Goal: Transaction & Acquisition: Purchase product/service

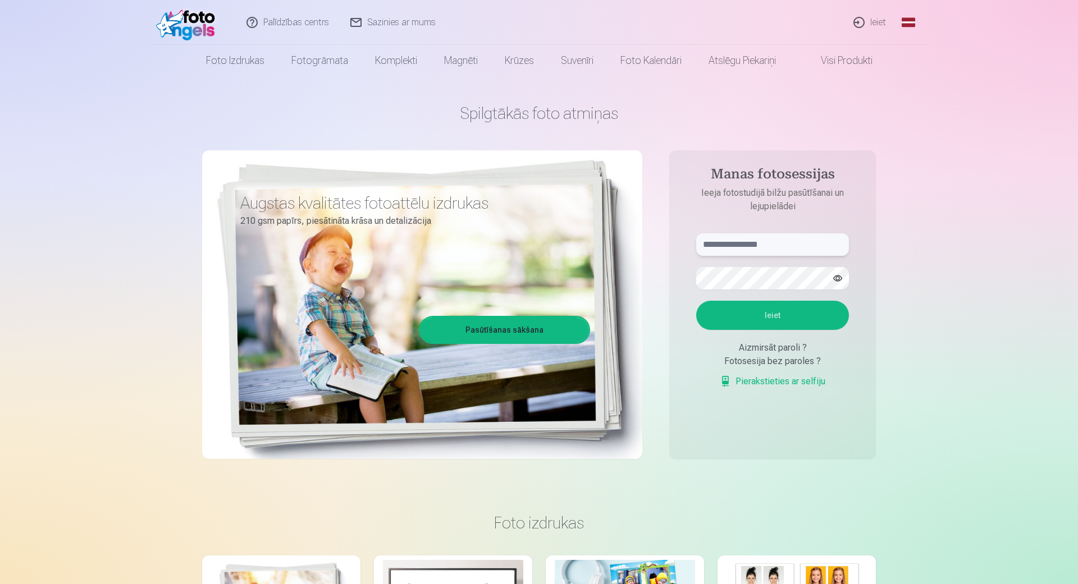
click at [753, 241] on input "text" at bounding box center [772, 245] width 153 height 22
type input "**********"
click at [789, 323] on button "Ieiet" at bounding box center [772, 315] width 153 height 29
click at [815, 330] on button "Ieiet" at bounding box center [772, 315] width 153 height 29
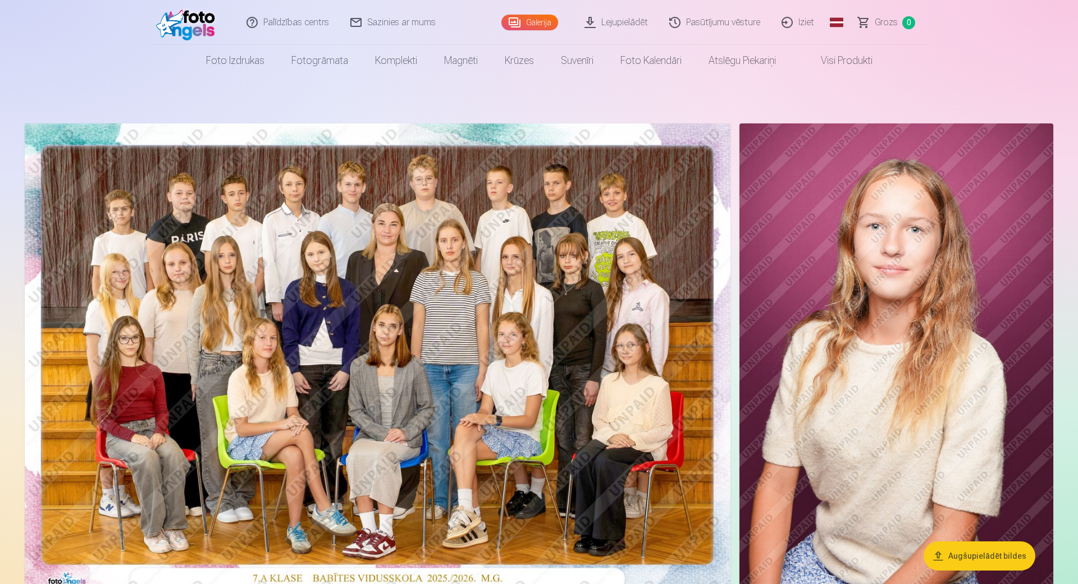
click at [394, 269] on img at bounding box center [378, 358] width 706 height 471
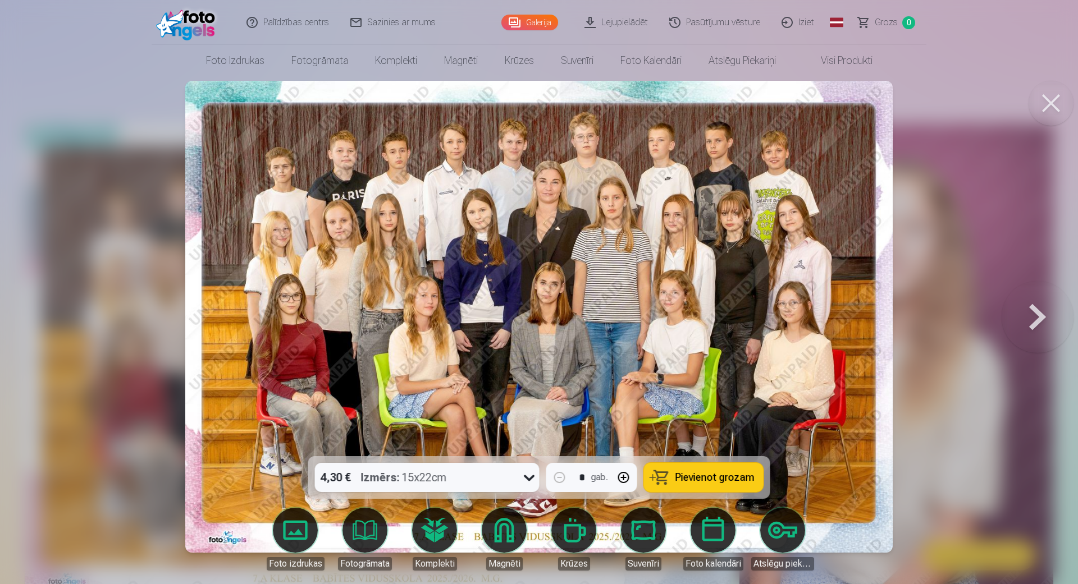
click at [558, 209] on img at bounding box center [539, 317] width 708 height 472
click at [822, 316] on img at bounding box center [539, 317] width 708 height 472
click at [422, 477] on div "Izmērs : 15x22cm" at bounding box center [404, 477] width 86 height 29
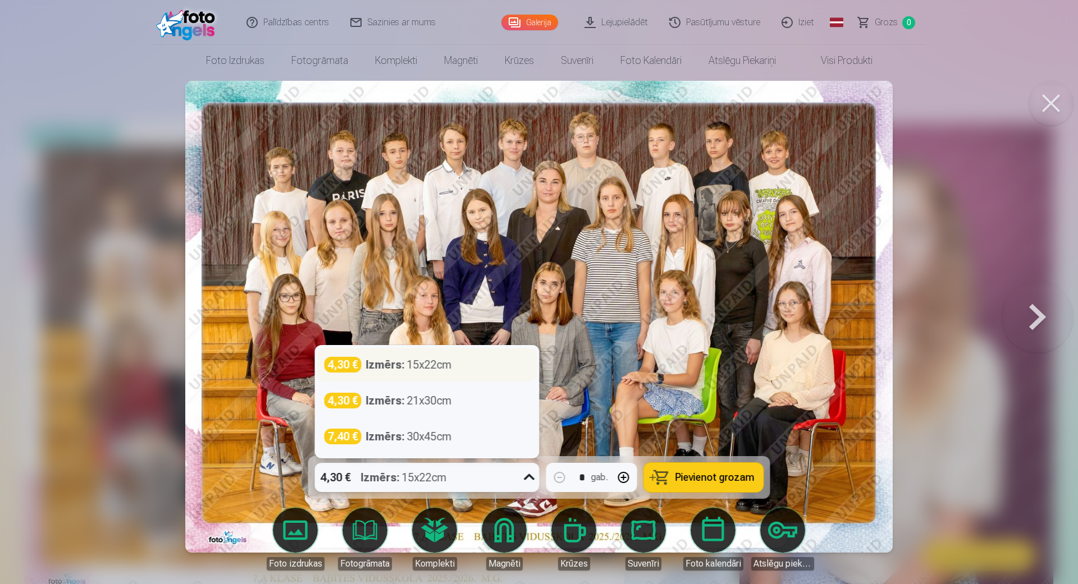
click at [423, 372] on div "Izmērs : 15x22cm" at bounding box center [409, 365] width 86 height 16
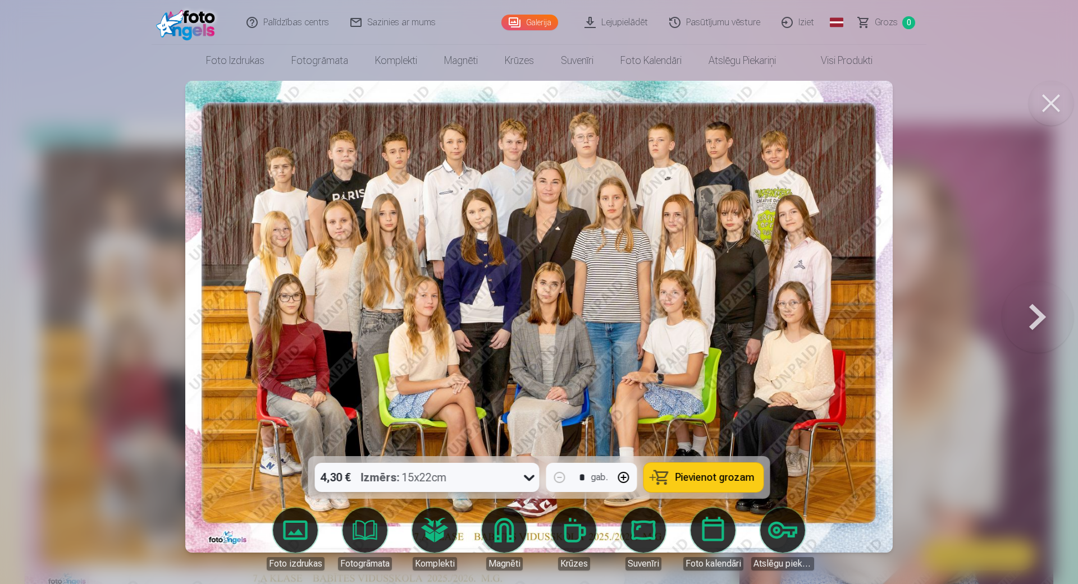
click at [716, 477] on span "Pievienot grozam" at bounding box center [714, 478] width 79 height 10
click at [1041, 105] on button at bounding box center [1050, 103] width 45 height 45
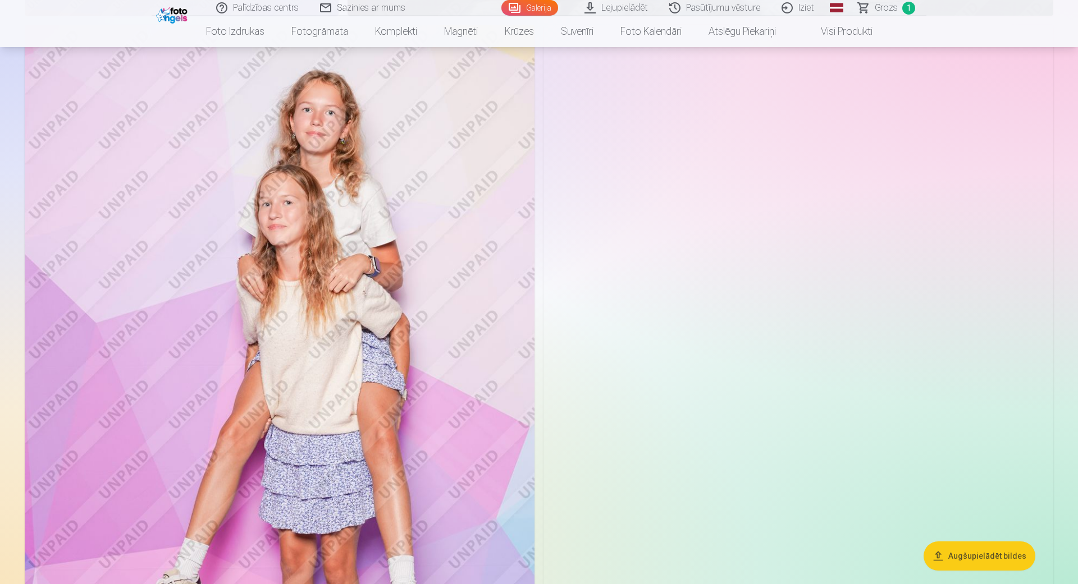
scroll to position [2290, 0]
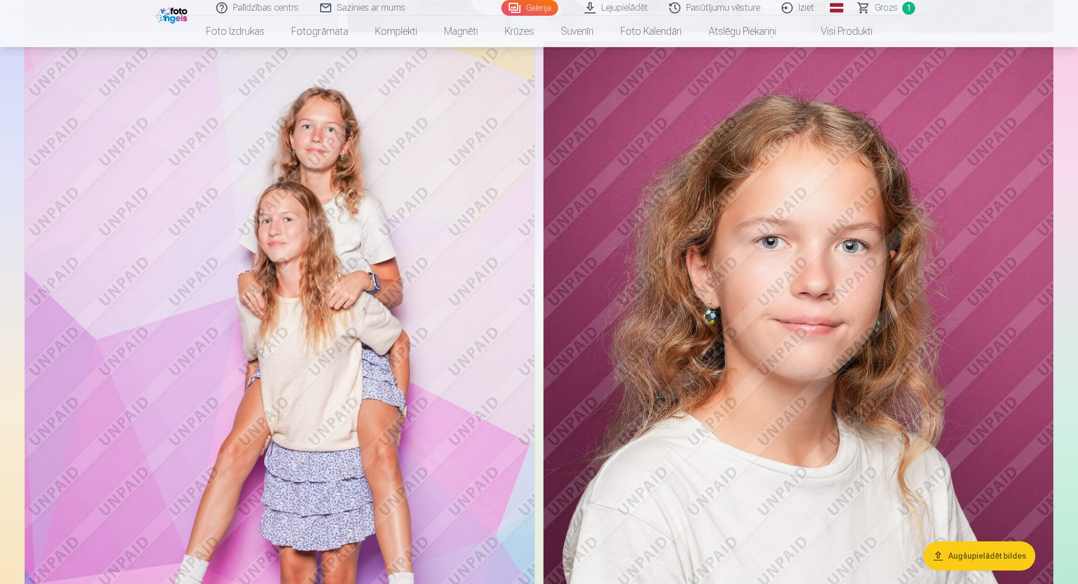
click at [372, 273] on img at bounding box center [280, 424] width 510 height 765
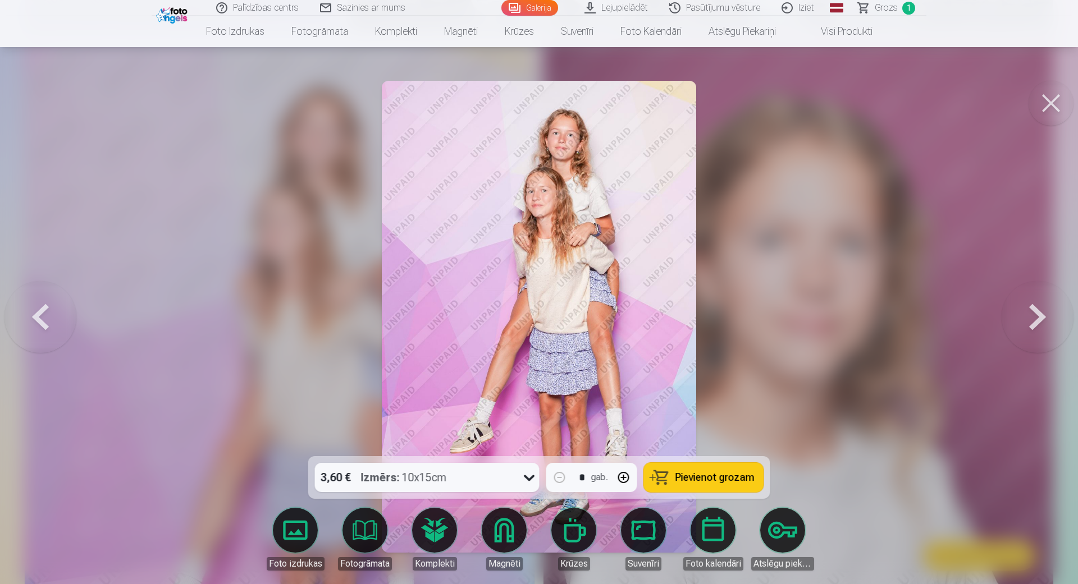
click at [708, 483] on span "Pievienot grozam" at bounding box center [714, 478] width 79 height 10
click at [436, 483] on div "Izmērs : 10x15cm" at bounding box center [404, 477] width 86 height 29
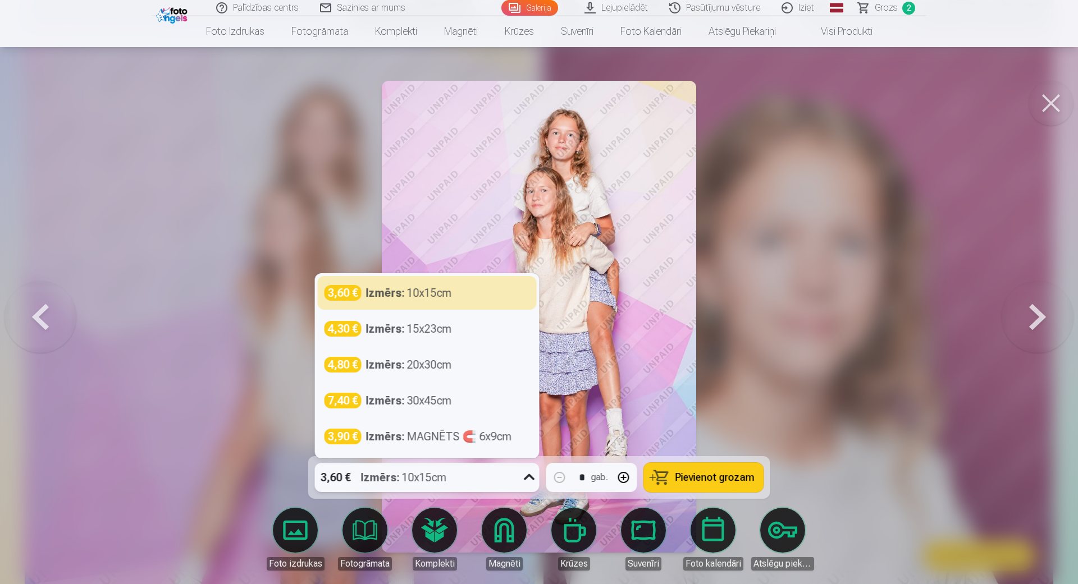
click at [871, 368] on div at bounding box center [539, 292] width 1078 height 584
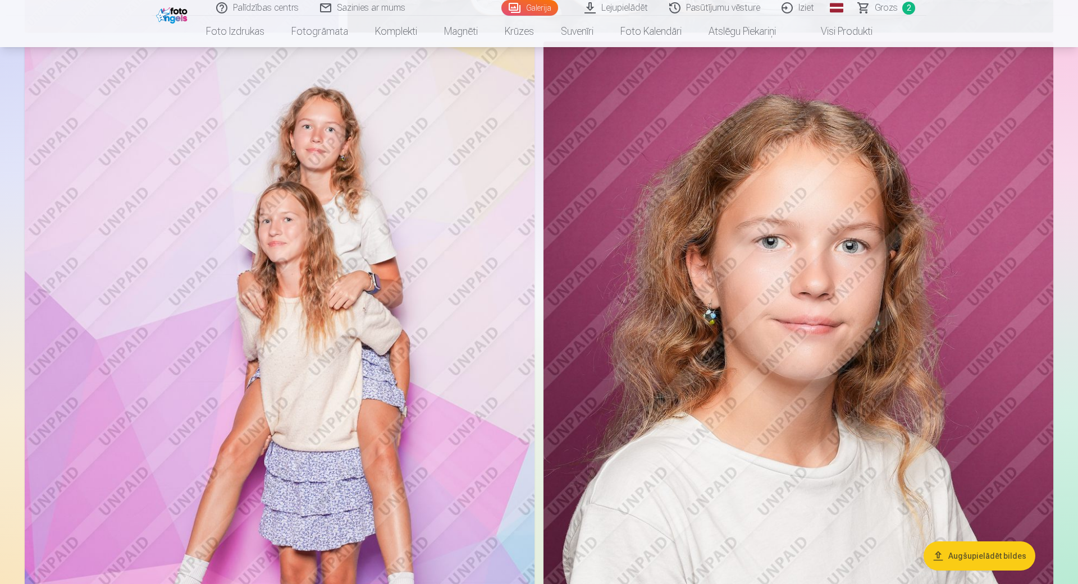
click at [441, 379] on img at bounding box center [280, 424] width 510 height 765
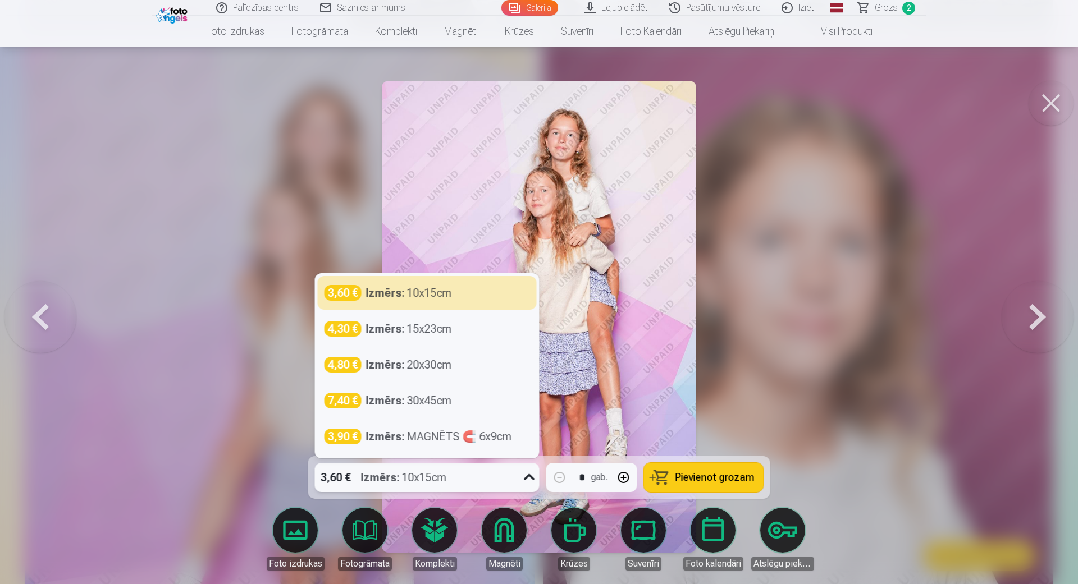
click at [400, 479] on div "Izmērs : 10x15cm" at bounding box center [404, 477] width 86 height 29
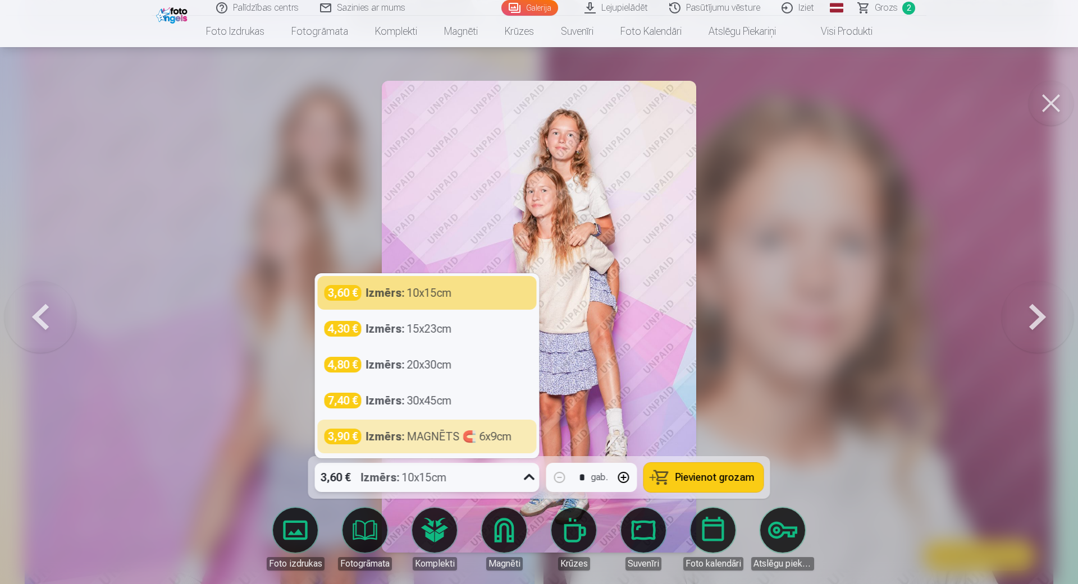
click at [864, 370] on div at bounding box center [539, 292] width 1078 height 584
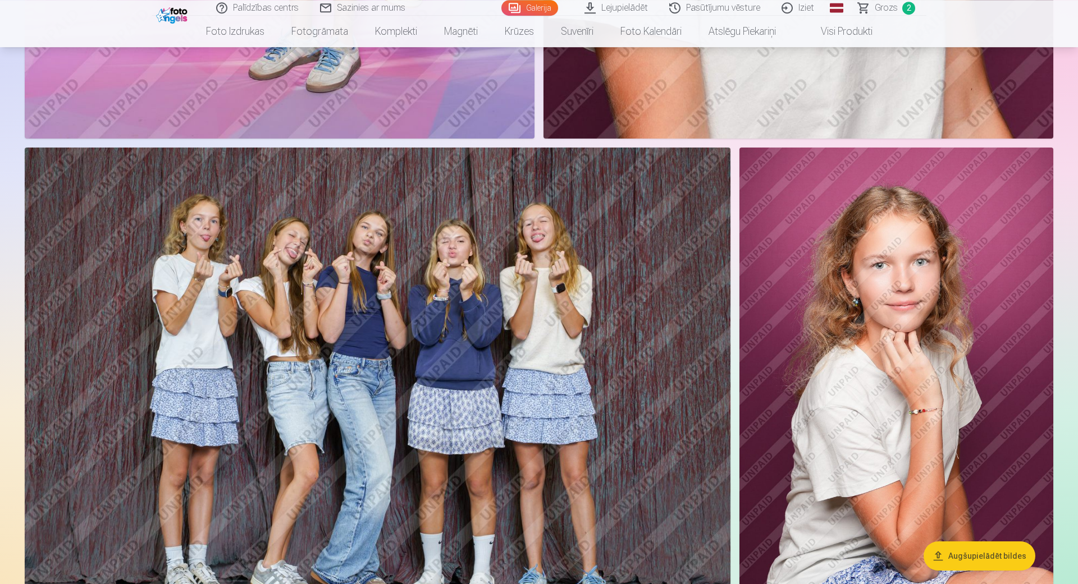
scroll to position [2977, 0]
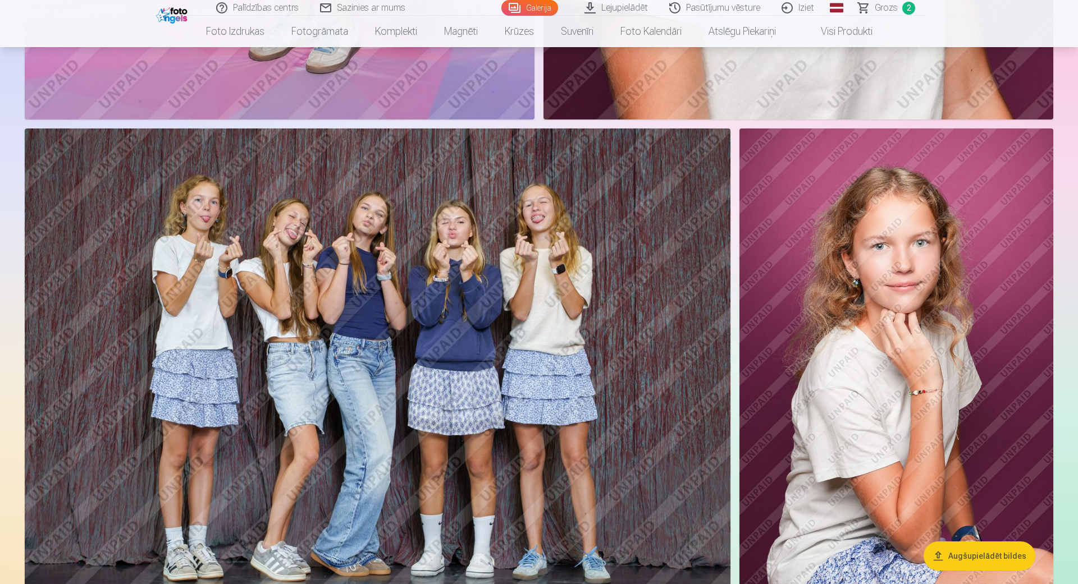
click at [468, 340] on img at bounding box center [378, 364] width 706 height 470
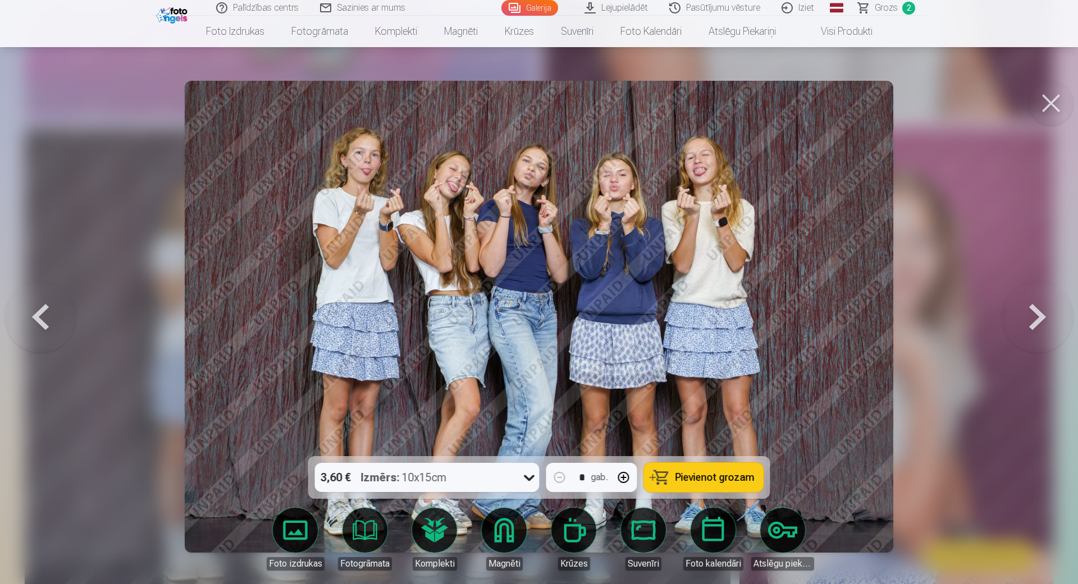
click at [734, 480] on span "Pievienot grozam" at bounding box center [714, 478] width 79 height 10
click at [935, 452] on div at bounding box center [539, 292] width 1078 height 584
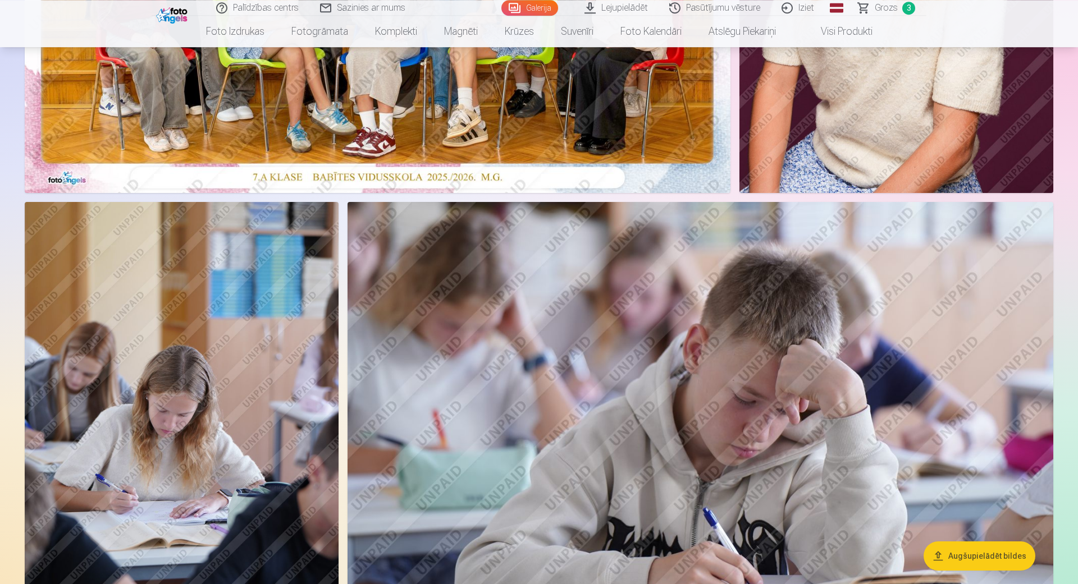
scroll to position [401, 0]
click at [103, 368] on img at bounding box center [182, 438] width 314 height 470
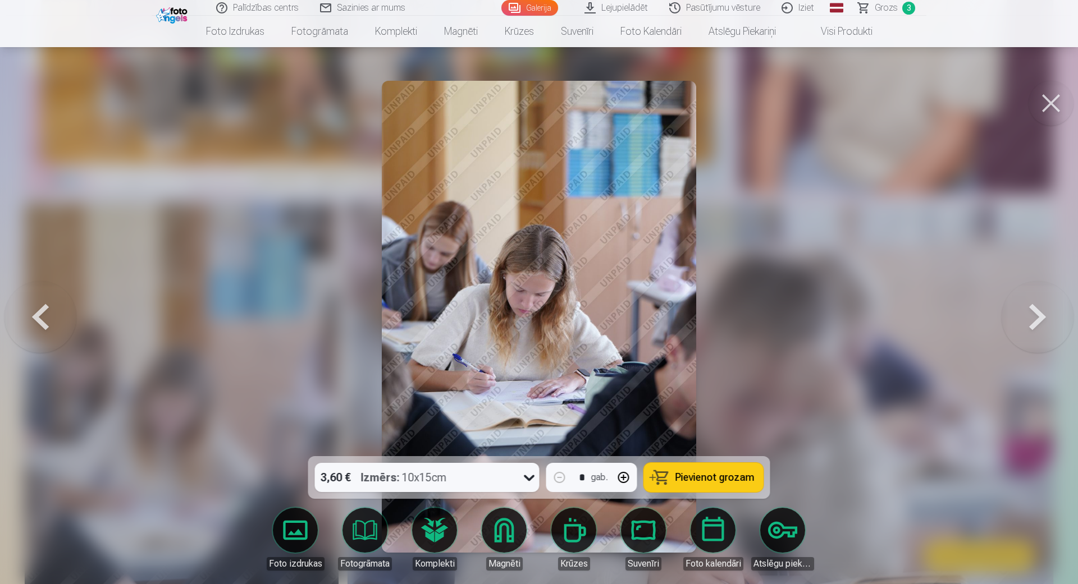
click at [250, 367] on div at bounding box center [539, 292] width 1078 height 584
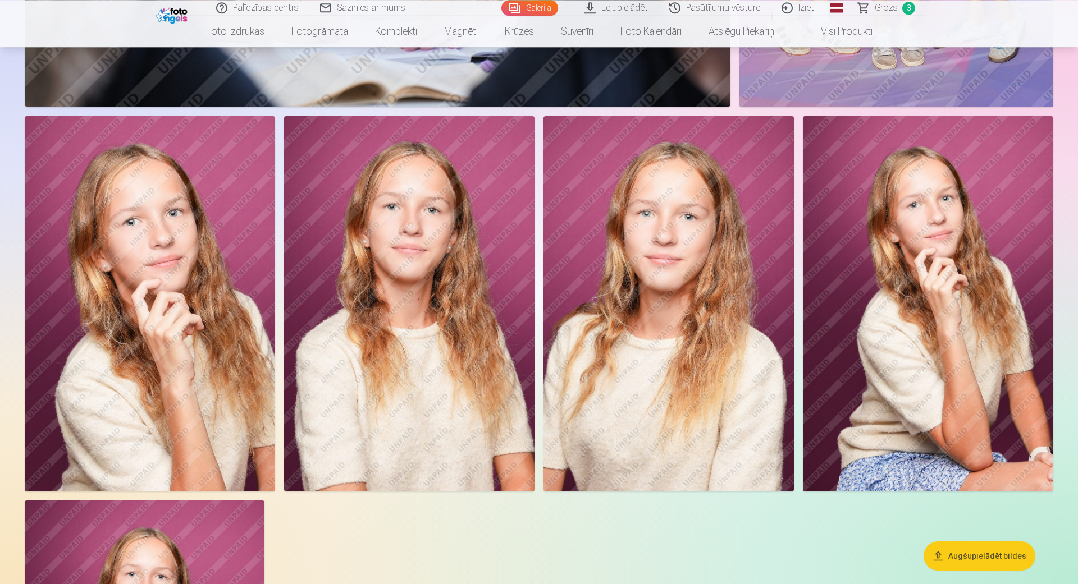
scroll to position [8474, 0]
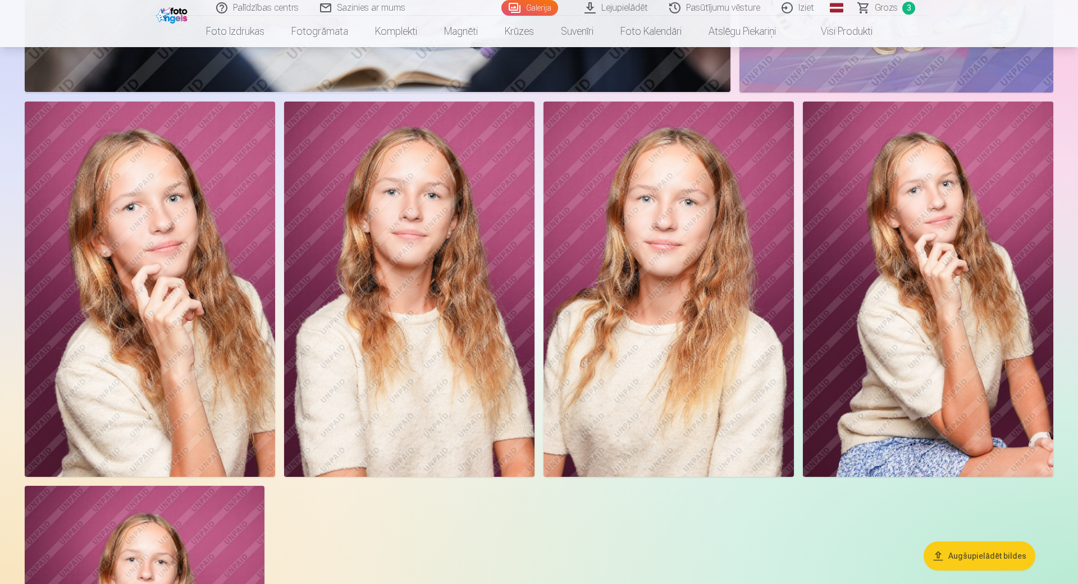
click at [713, 334] on img at bounding box center [668, 290] width 250 height 376
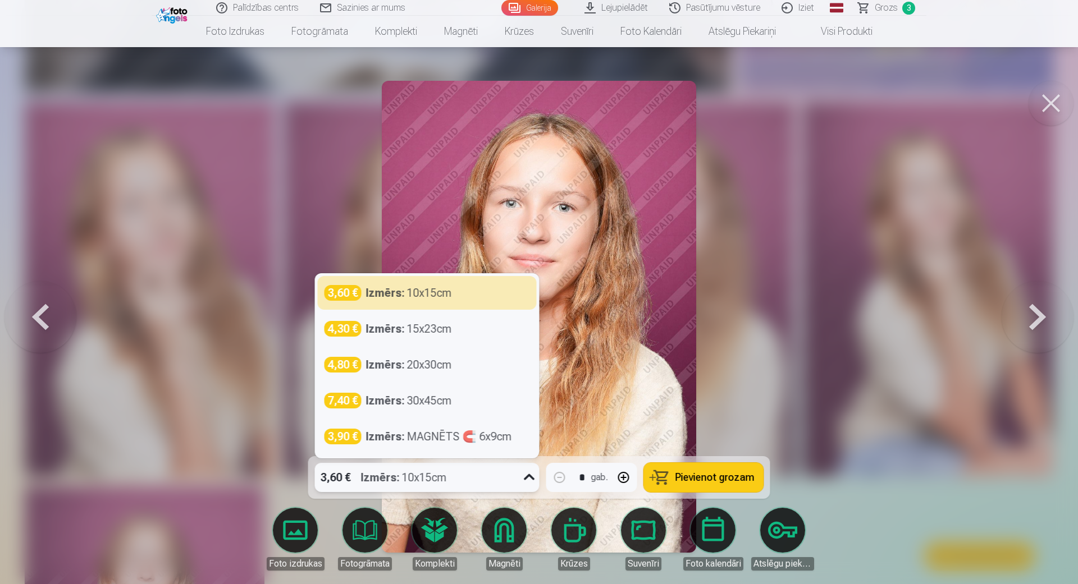
click at [527, 477] on icon at bounding box center [529, 478] width 18 height 18
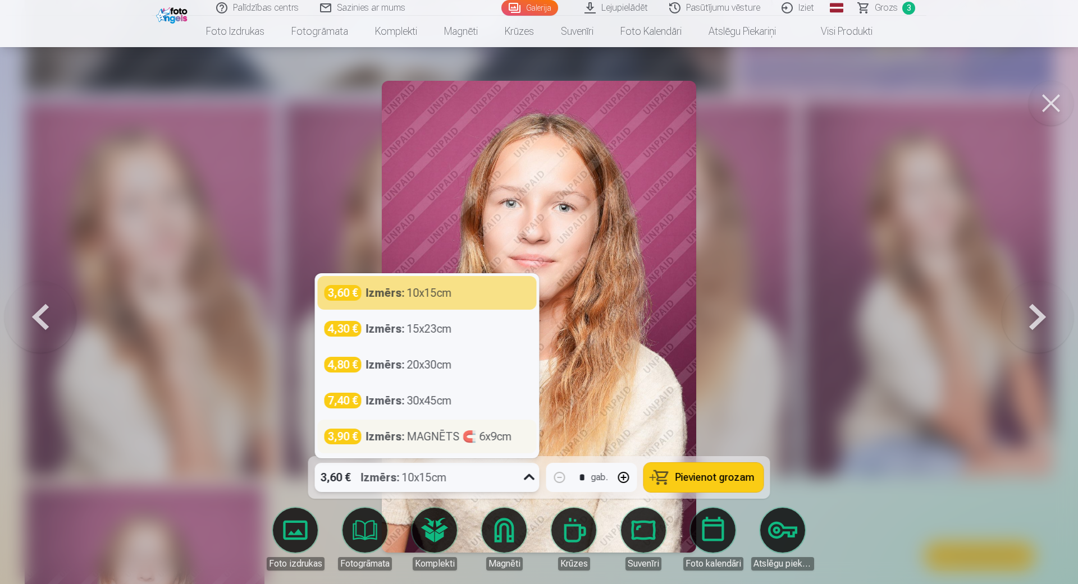
click at [492, 432] on div "Izmērs : MAGNĒTS 🧲 6x9cm" at bounding box center [439, 437] width 146 height 16
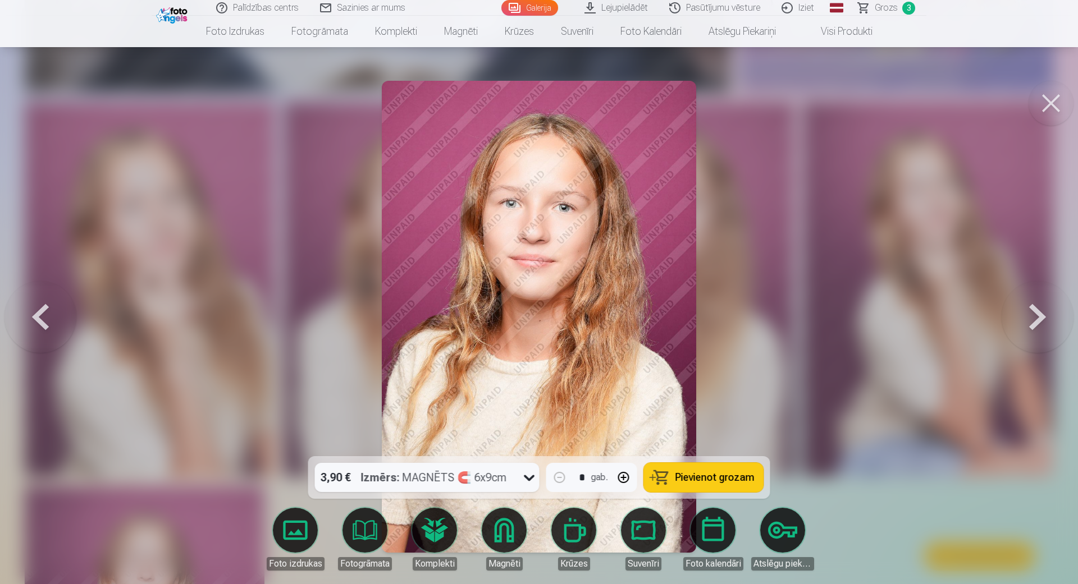
click at [706, 485] on button "Pievienot grozam" at bounding box center [704, 477] width 120 height 29
click at [275, 288] on div at bounding box center [539, 292] width 1078 height 584
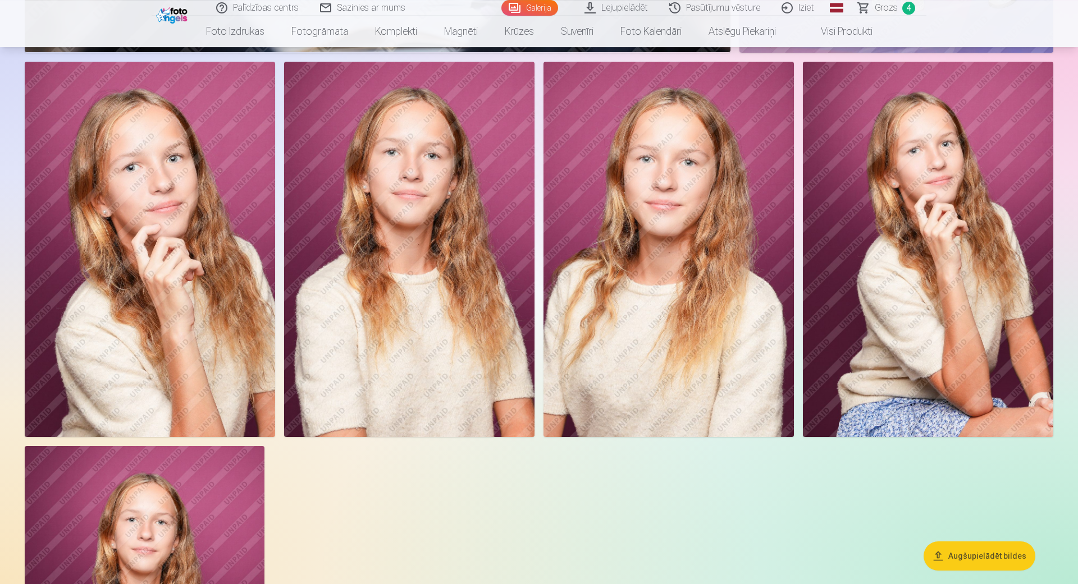
scroll to position [8531, 0]
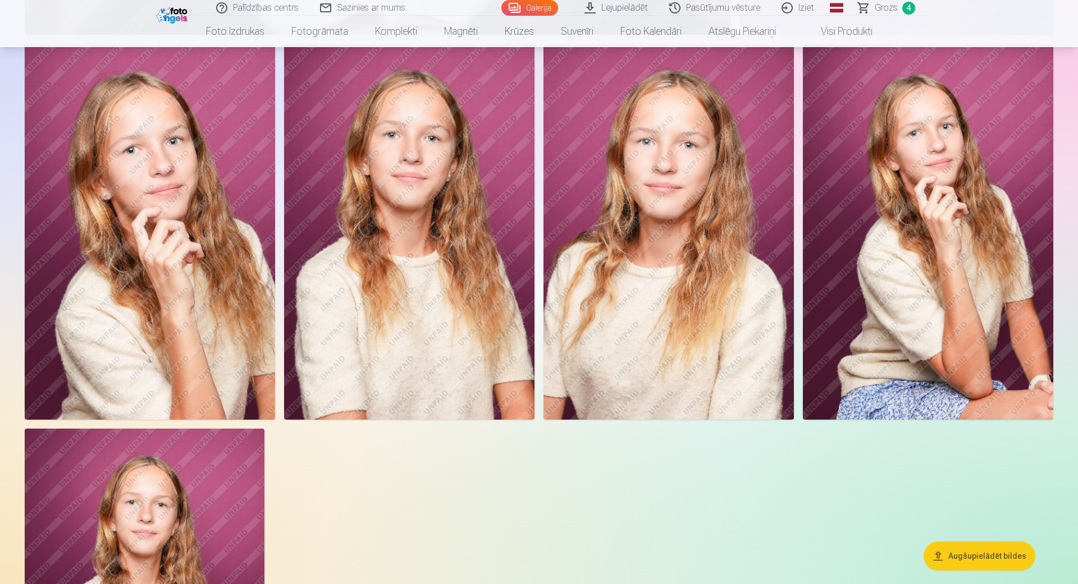
click at [895, 6] on span "Grozs" at bounding box center [886, 7] width 23 height 13
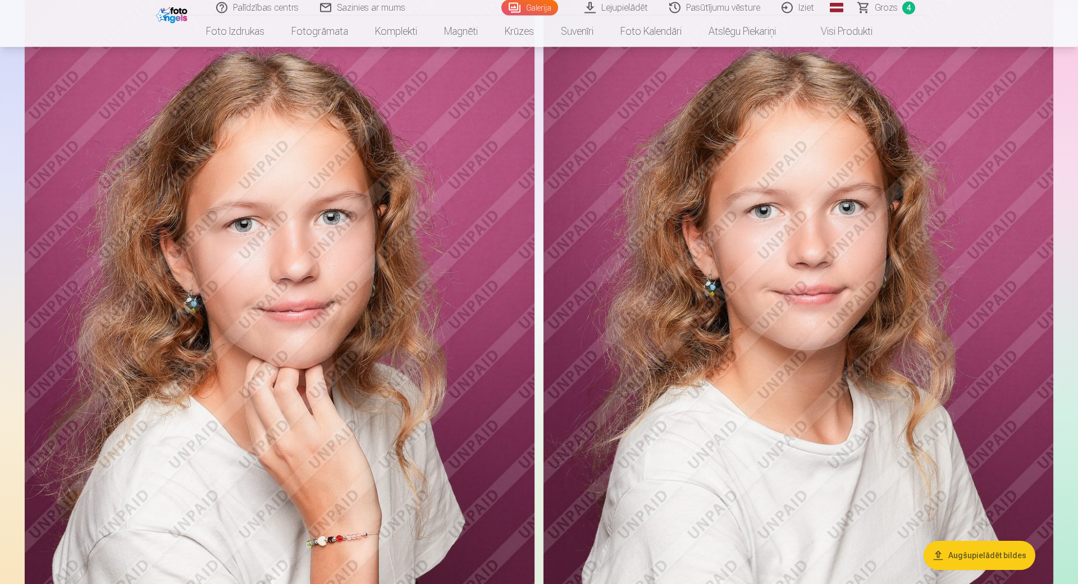
scroll to position [3996, 0]
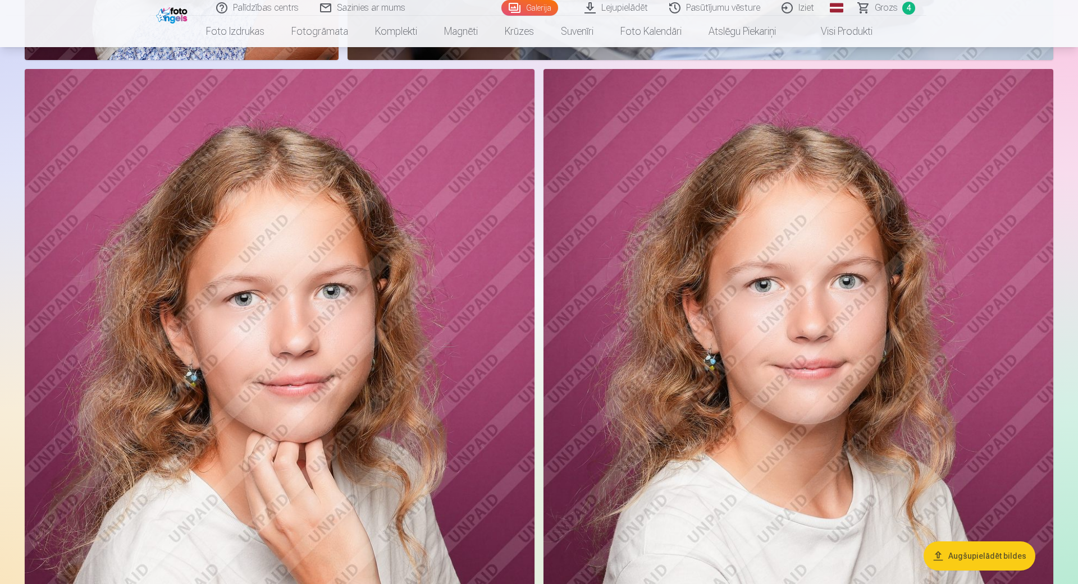
click at [466, 328] on img at bounding box center [280, 451] width 510 height 765
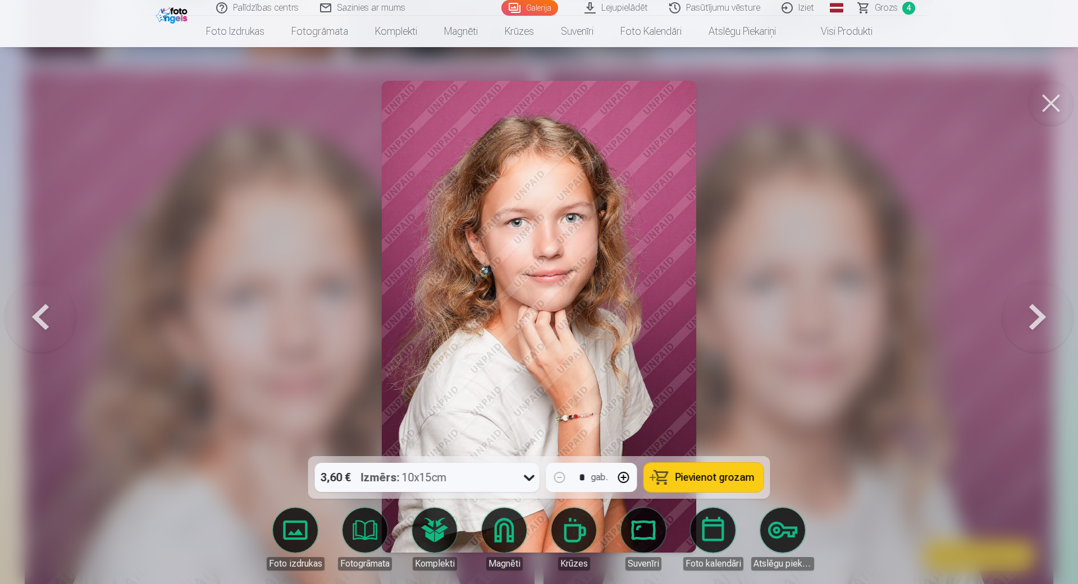
click at [1054, 103] on button at bounding box center [1050, 103] width 45 height 45
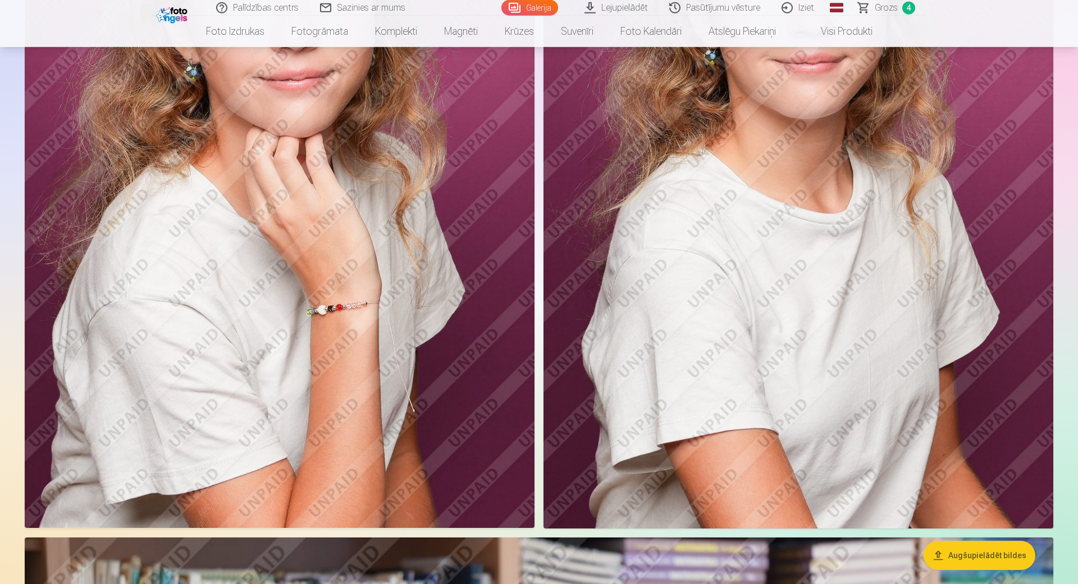
scroll to position [4282, 0]
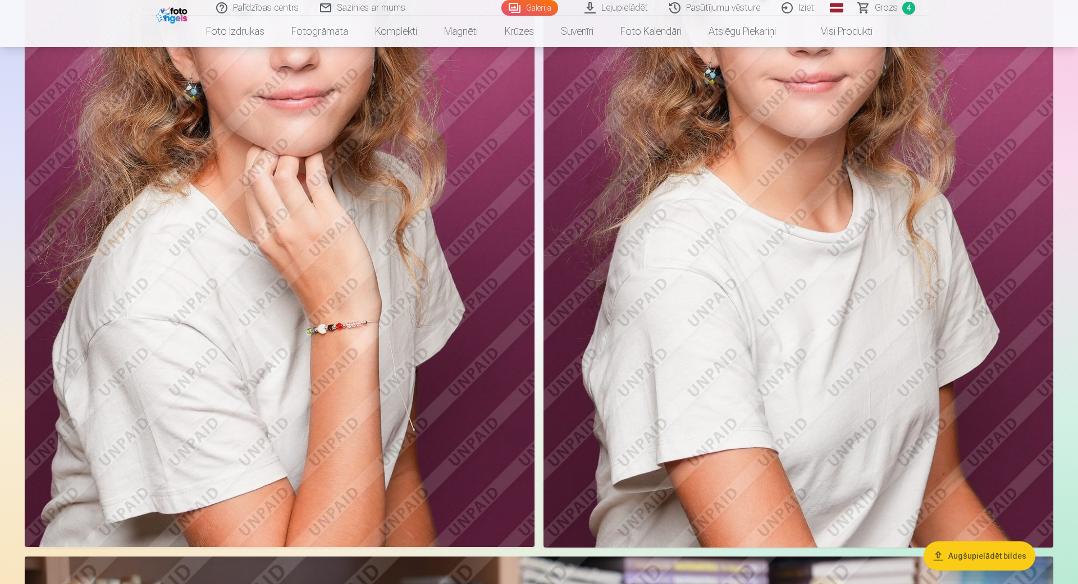
click at [445, 266] on img at bounding box center [280, 165] width 510 height 765
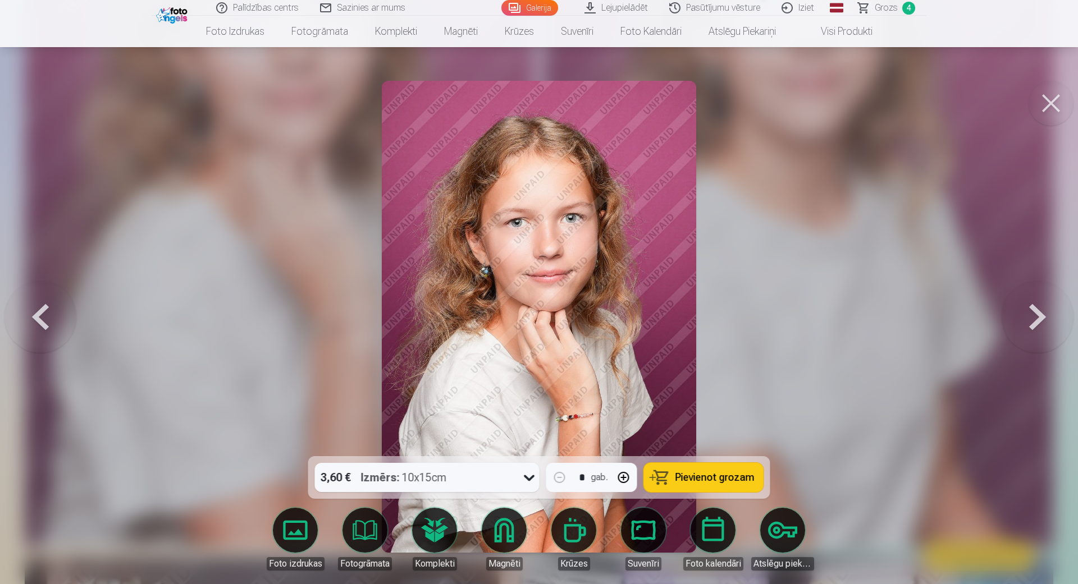
click at [1043, 103] on button at bounding box center [1050, 103] width 45 height 45
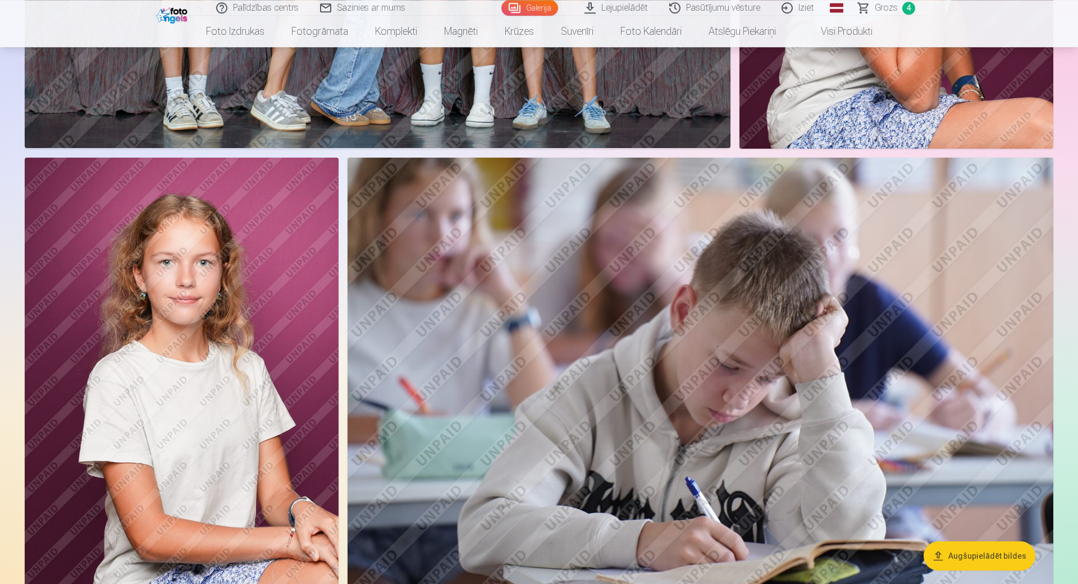
scroll to position [3481, 0]
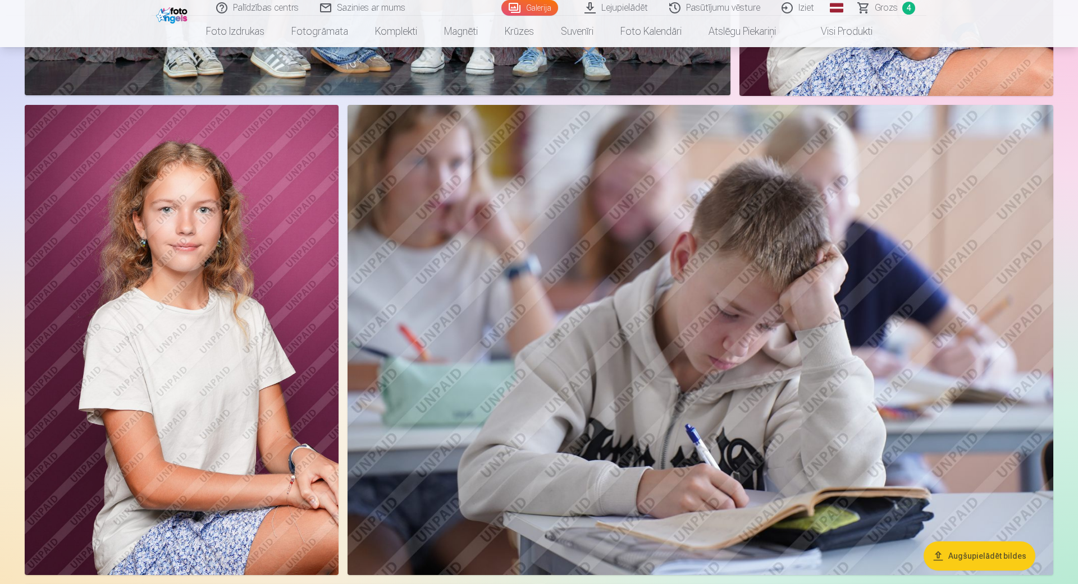
click at [300, 345] on img at bounding box center [182, 340] width 314 height 470
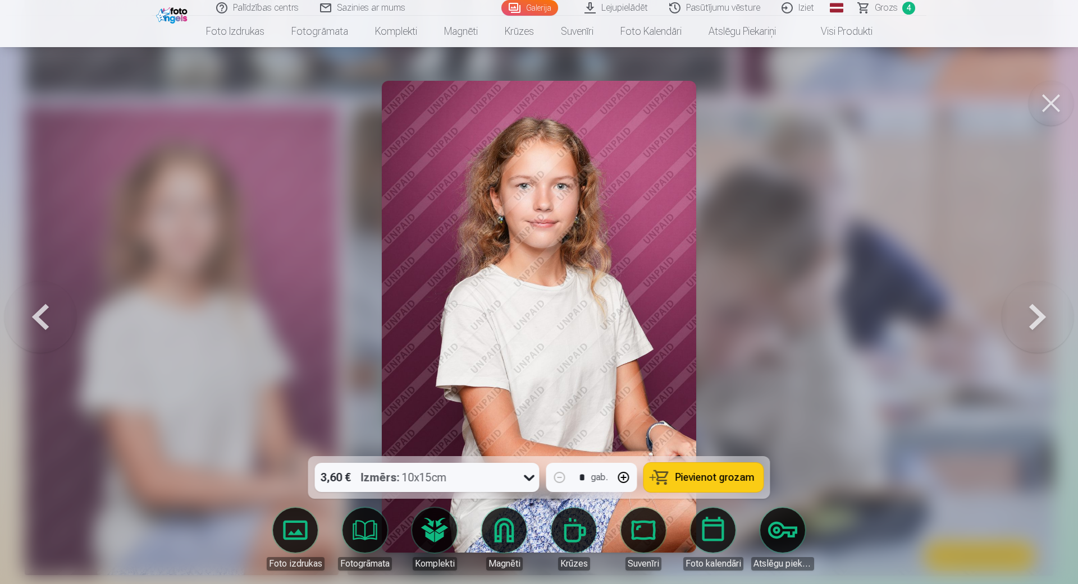
click at [1042, 115] on button at bounding box center [1050, 103] width 45 height 45
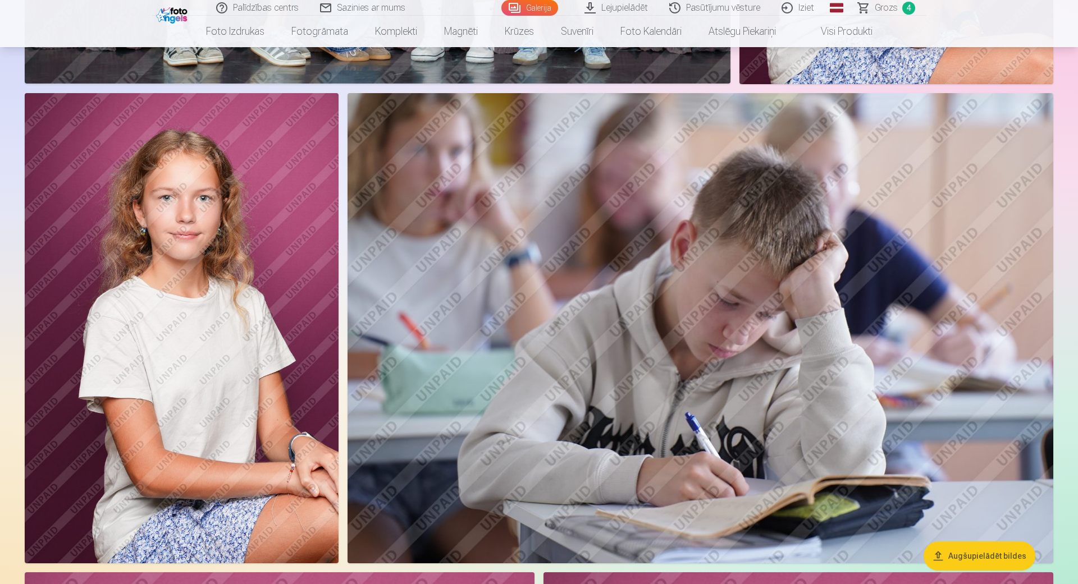
scroll to position [3550, 0]
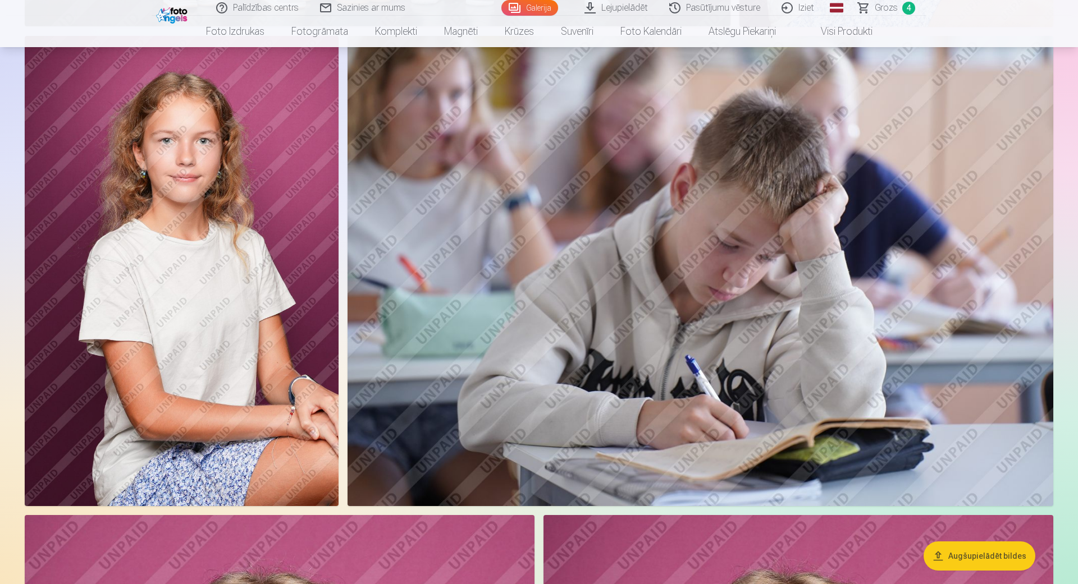
click at [222, 296] on img at bounding box center [182, 271] width 314 height 470
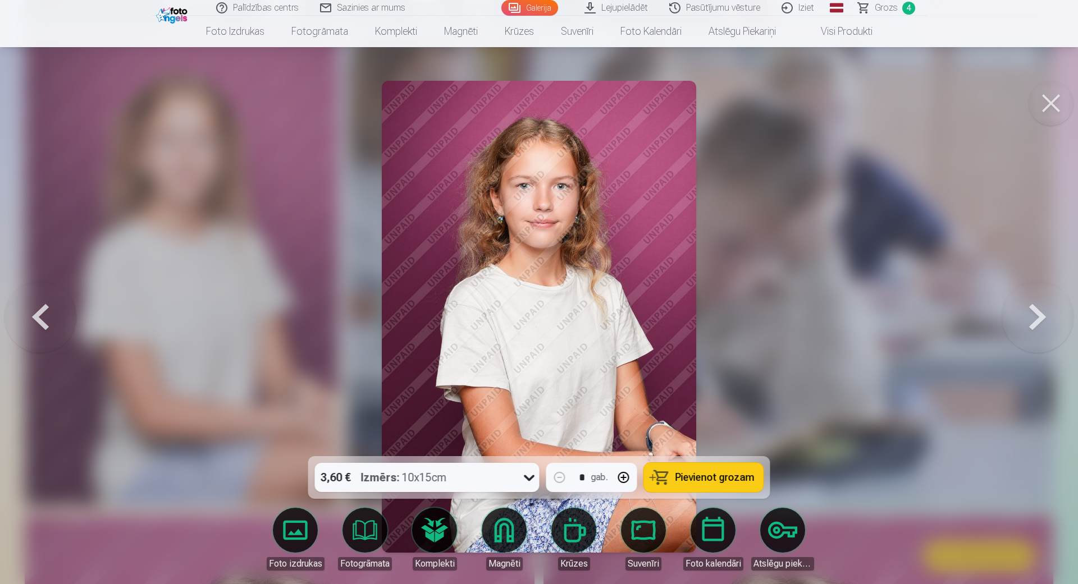
click at [844, 138] on div at bounding box center [539, 292] width 1078 height 584
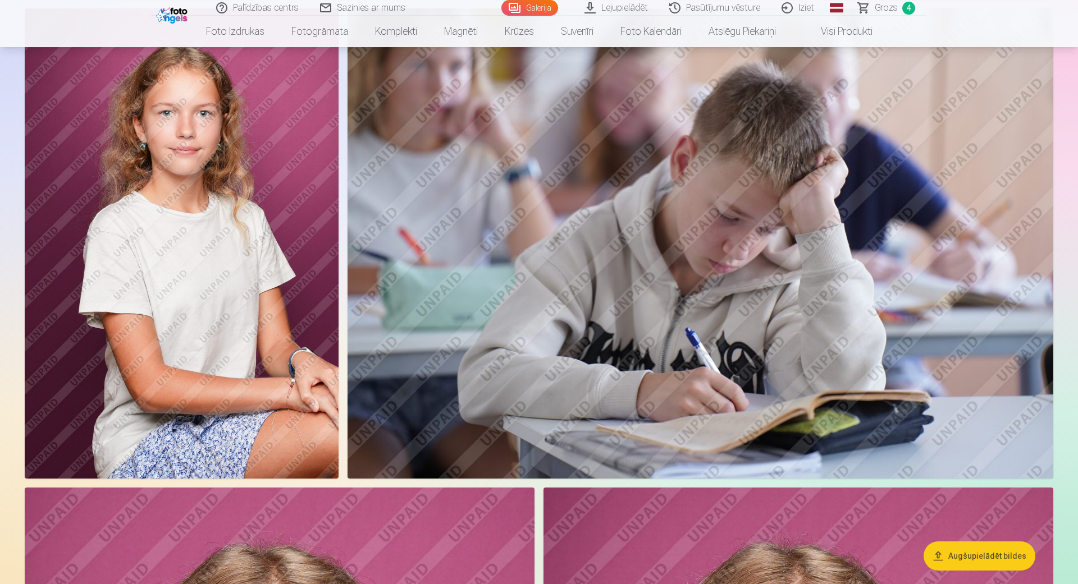
scroll to position [3607, 0]
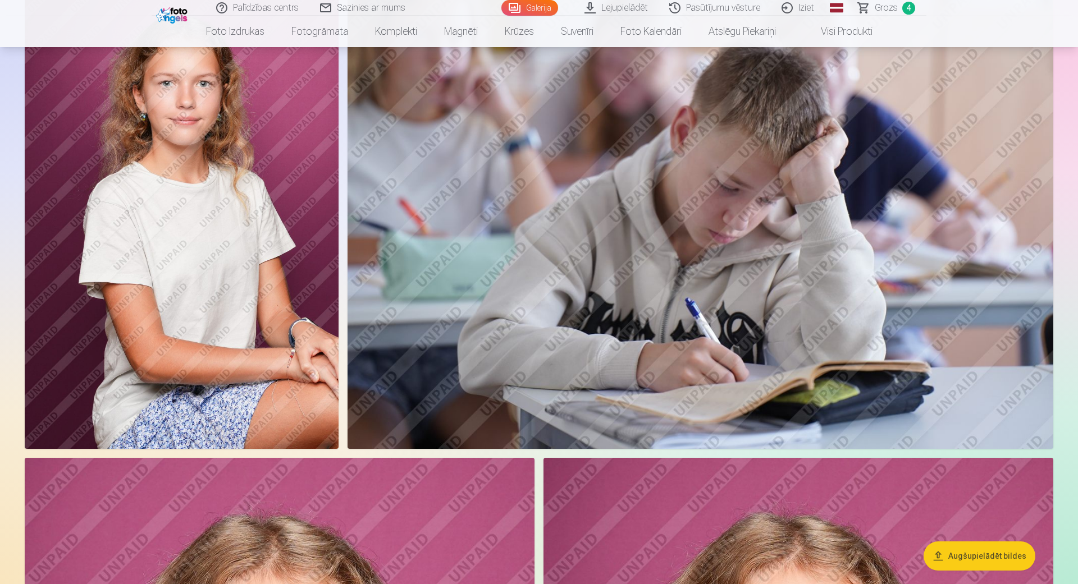
click at [246, 308] on img at bounding box center [182, 214] width 314 height 470
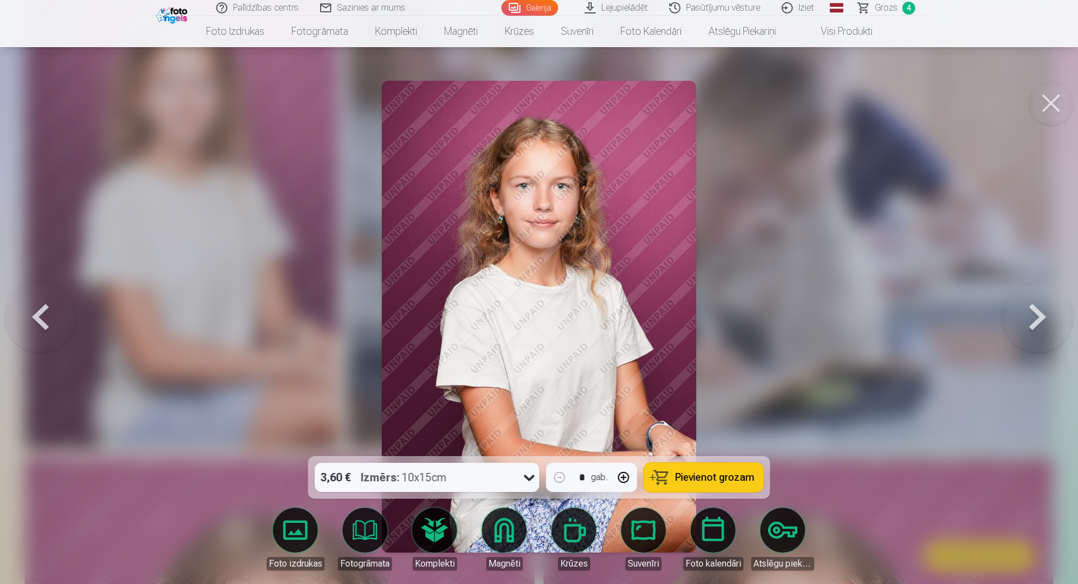
click at [774, 305] on div at bounding box center [539, 292] width 1078 height 584
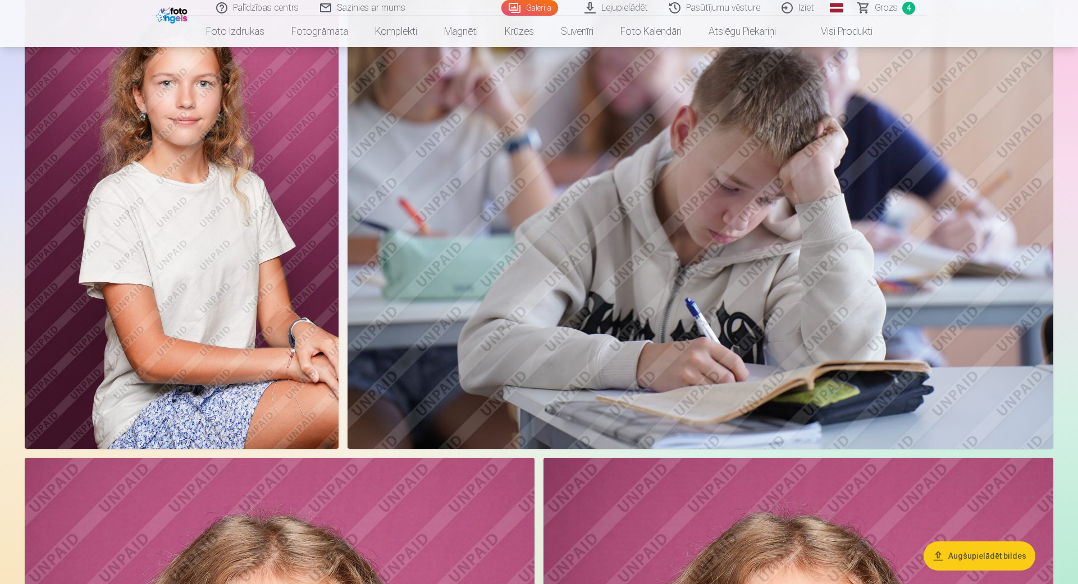
click at [273, 302] on img at bounding box center [182, 214] width 314 height 470
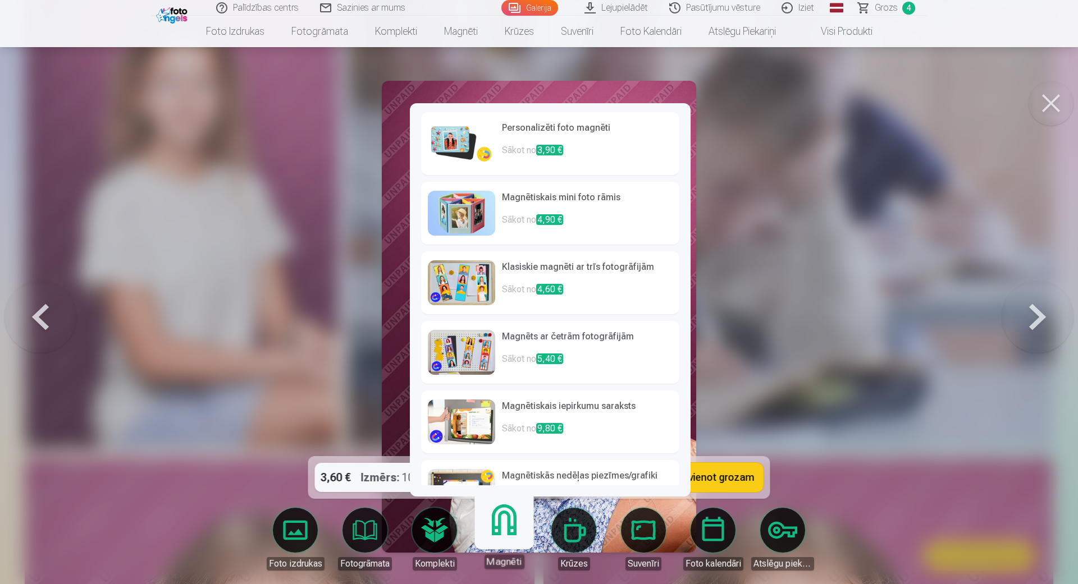
click at [492, 552] on link "Magnēti" at bounding box center [503, 534] width 69 height 69
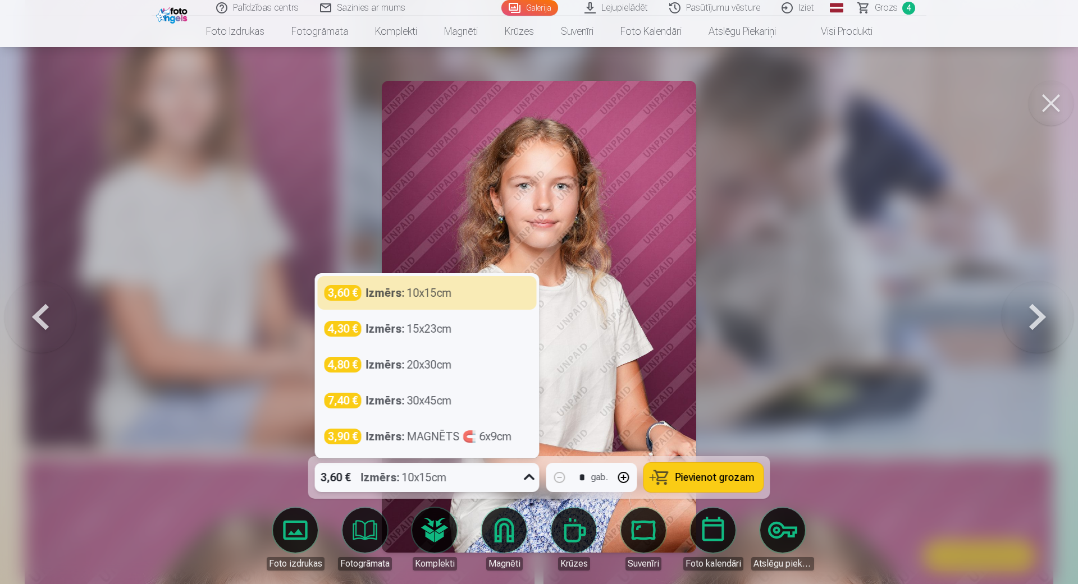
click at [527, 474] on icon at bounding box center [529, 478] width 18 height 18
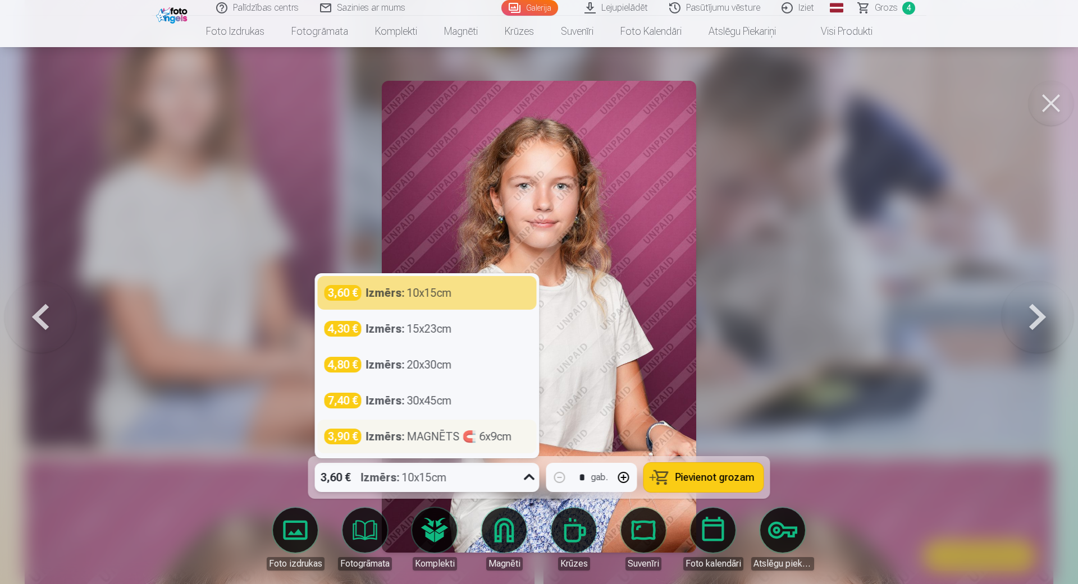
click at [497, 434] on div "Izmērs : MAGNĒTS 🧲 6x9cm" at bounding box center [439, 437] width 146 height 16
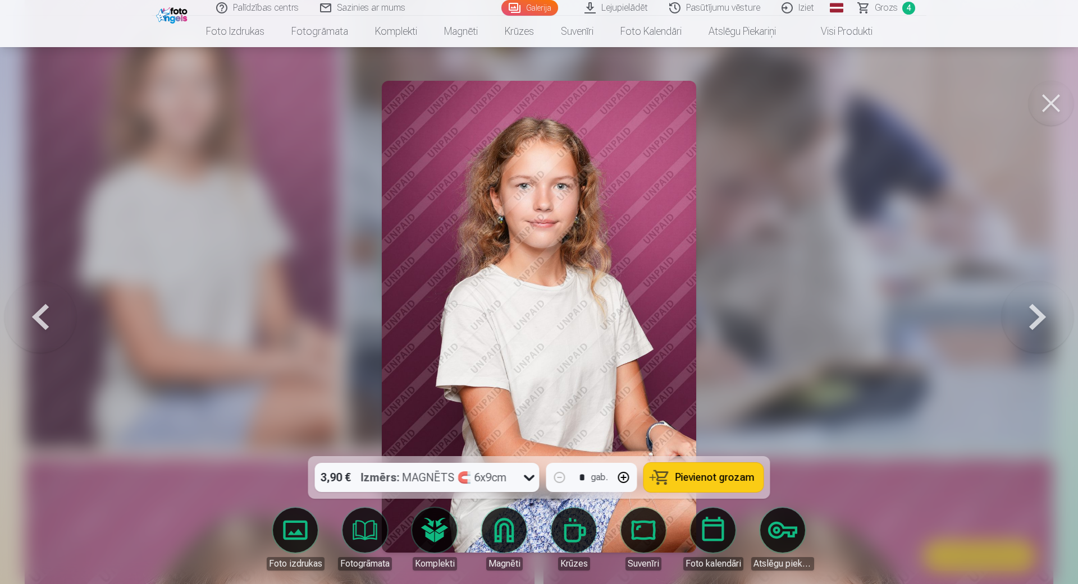
click at [724, 478] on span "Pievienot grozam" at bounding box center [714, 478] width 79 height 10
click at [881, 0] on div "Palīdzības centrs Sazinies ar mums Galerija Lejupielādēt Pasūtījumu vēsture Izi…" at bounding box center [539, 8] width 775 height 16
click at [896, 8] on span "Grozs" at bounding box center [886, 7] width 23 height 13
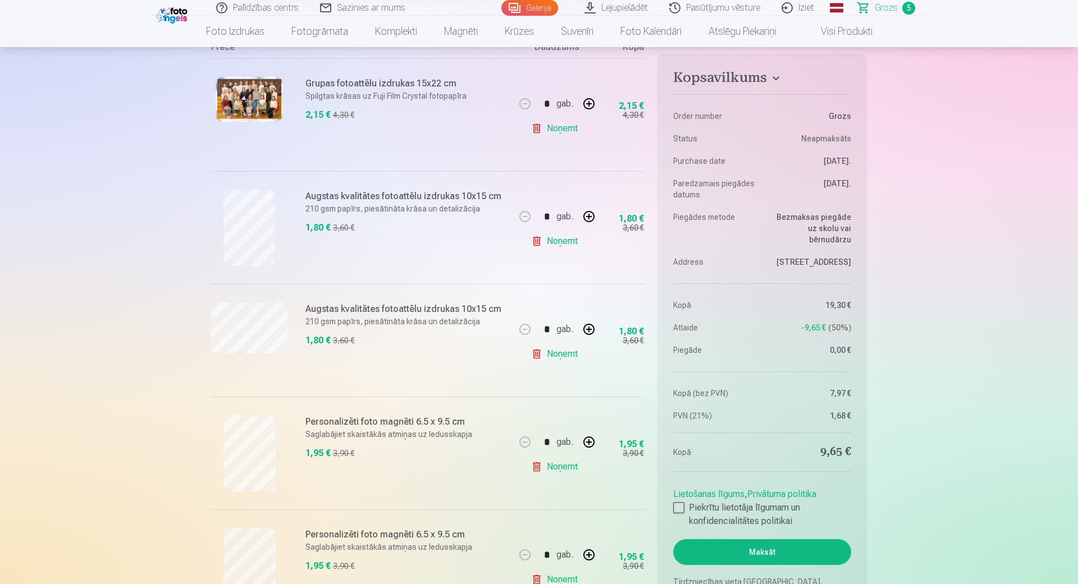
scroll to position [286, 0]
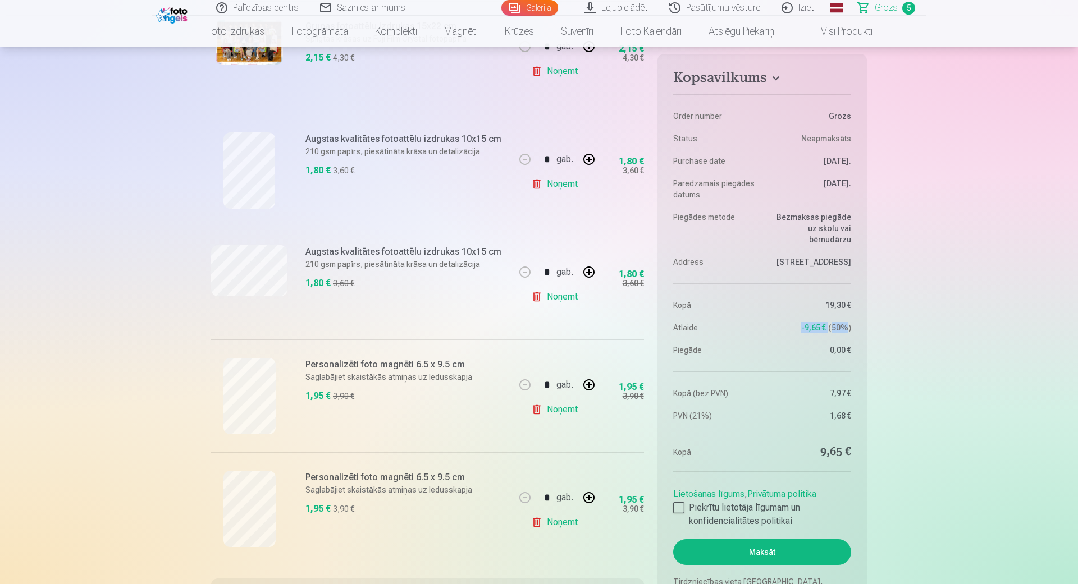
drag, startPoint x: 804, startPoint y: 331, endPoint x: 854, endPoint y: 332, distance: 50.0
click at [851, 332] on dd "-9,65 € 50 %" at bounding box center [809, 327] width 84 height 11
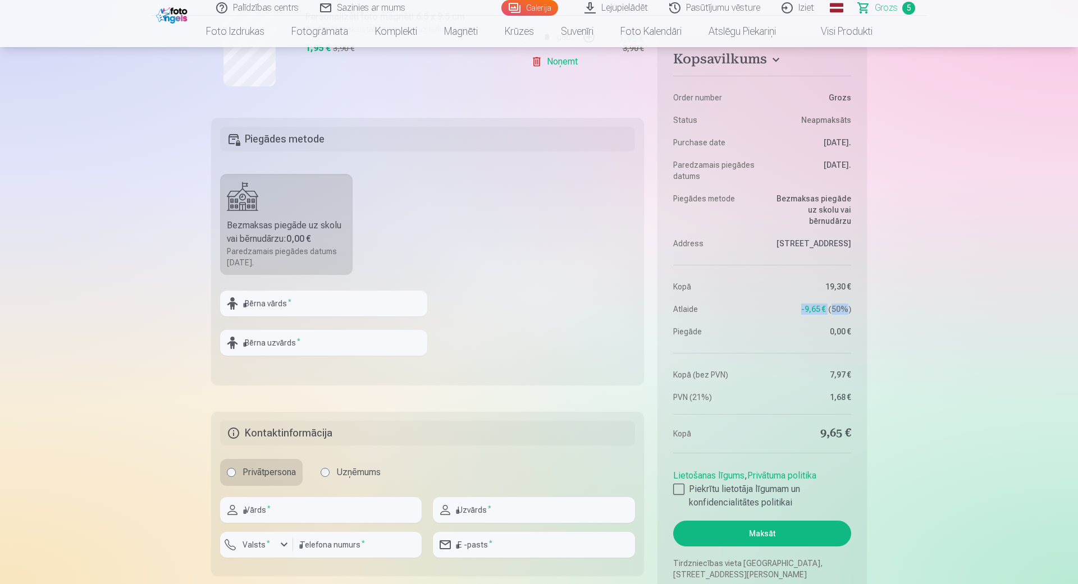
scroll to position [744, 0]
click at [280, 306] on input "text" at bounding box center [323, 307] width 207 height 26
type input "*****"
type input "*******"
click at [683, 494] on div at bounding box center [678, 492] width 11 height 11
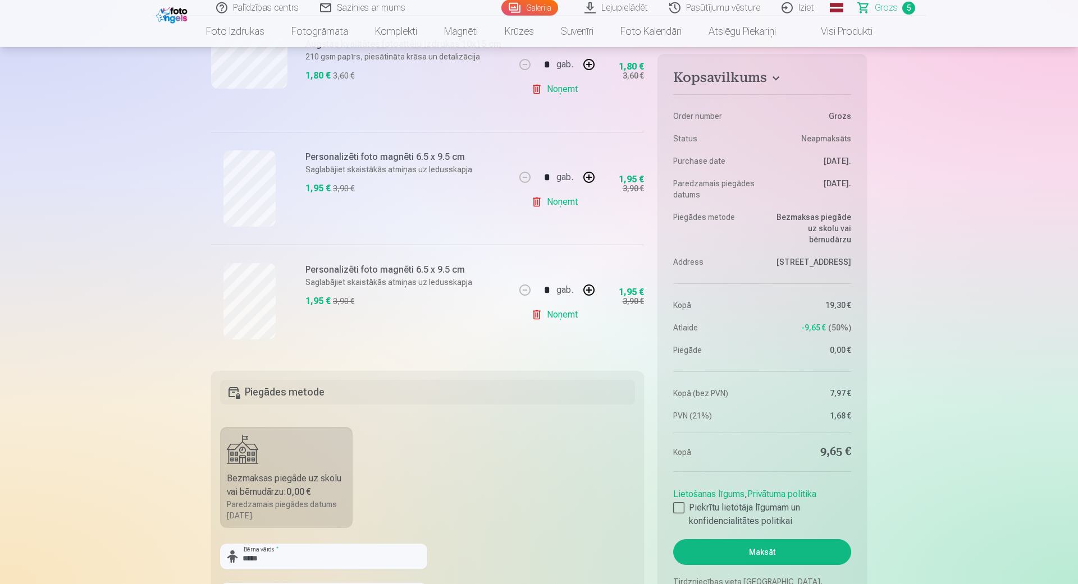
scroll to position [515, 0]
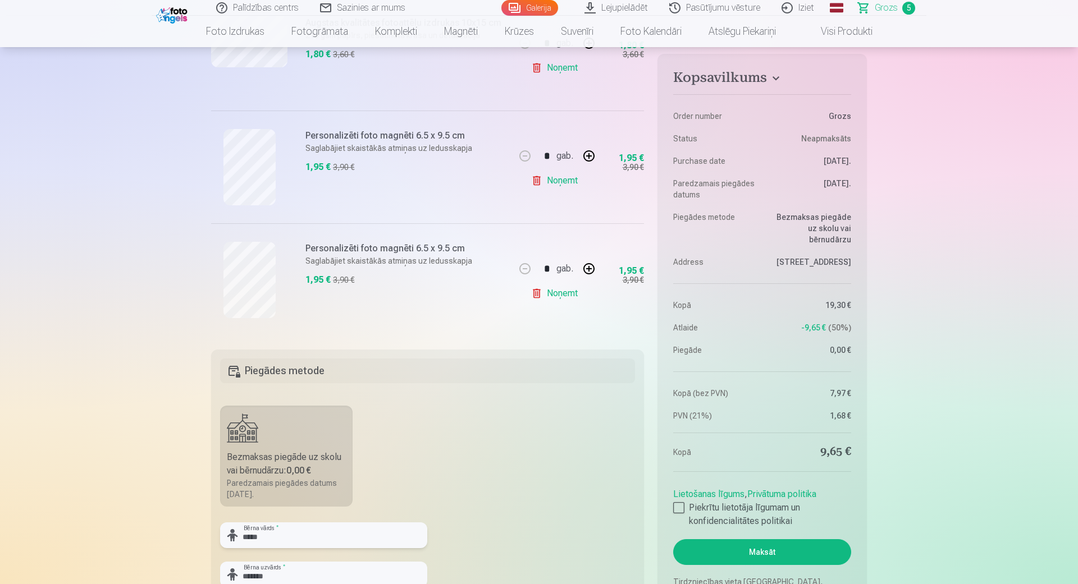
drag, startPoint x: 241, startPoint y: 535, endPoint x: 166, endPoint y: 502, distance: 82.2
click at [220, 523] on input "*****" at bounding box center [323, 536] width 207 height 26
type input "****"
click at [463, 497] on fieldset "Piegādes metode Bezmaksas piegāde uz skolu vai bērnudārzu : 0,00 € Paredzamais …" at bounding box center [427, 483] width 433 height 267
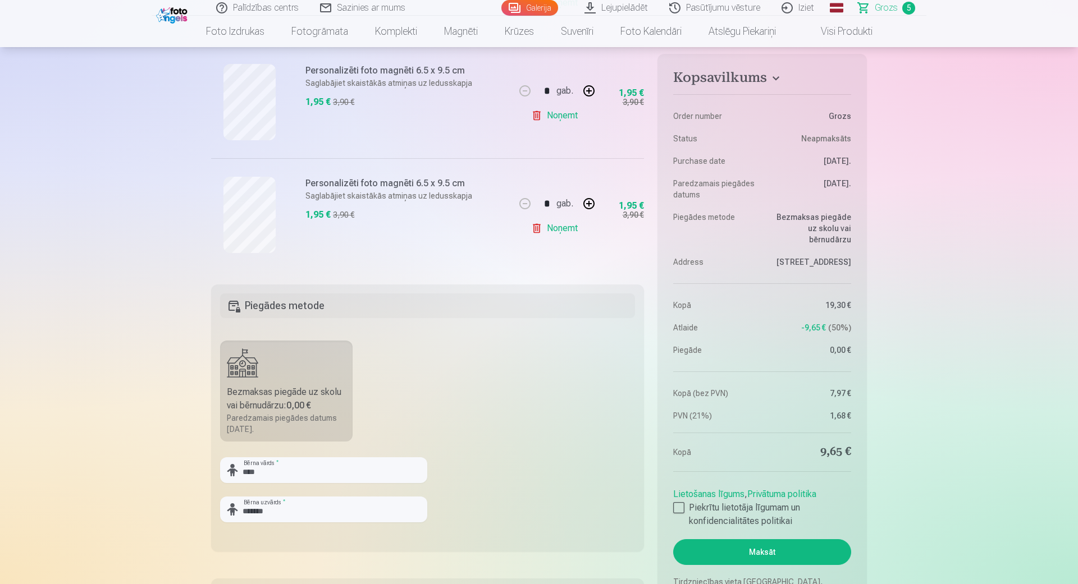
scroll to position [630, 0]
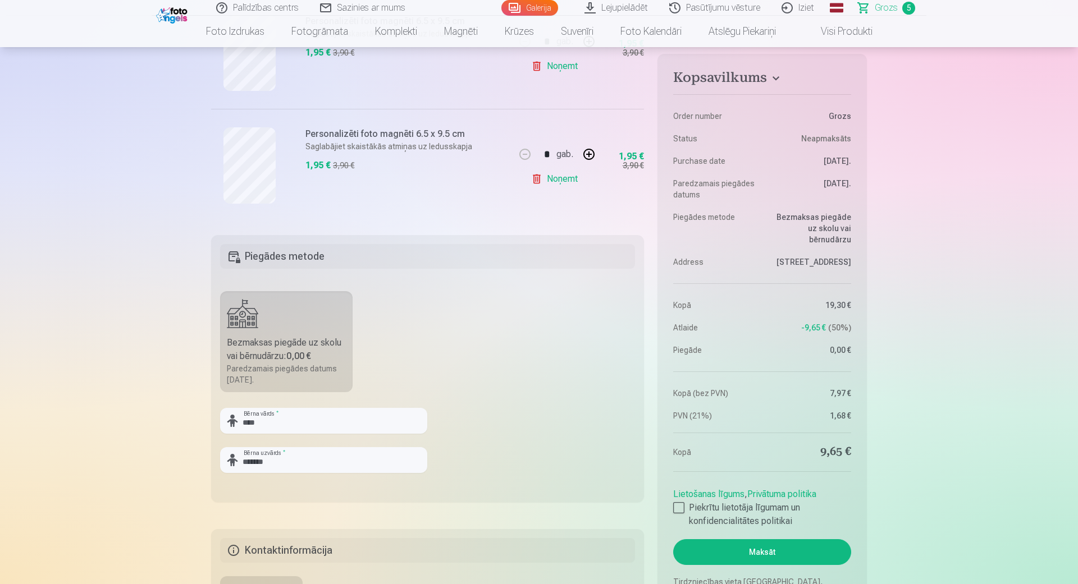
click at [730, 550] on button "Maksāt" at bounding box center [762, 552] width 178 height 26
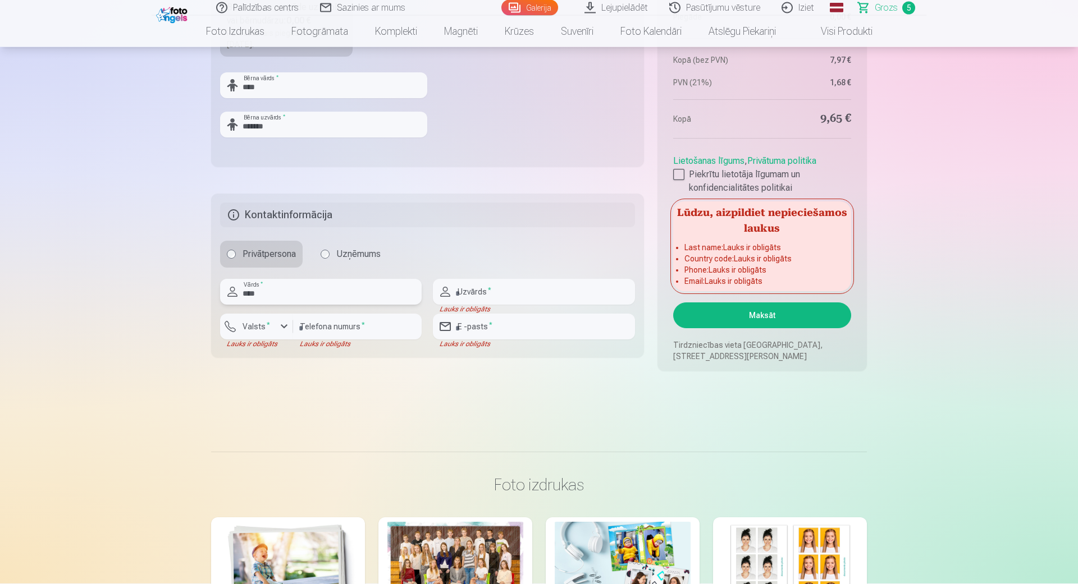
type input "****"
click at [492, 299] on input "text" at bounding box center [534, 292] width 202 height 26
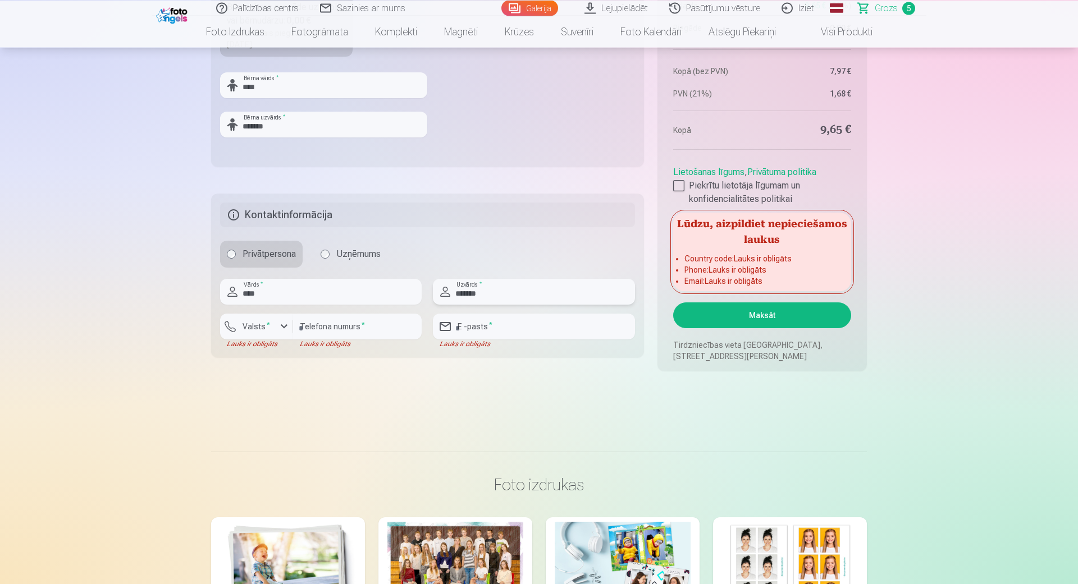
type input "*******"
click at [360, 326] on input "number" at bounding box center [357, 327] width 129 height 26
click at [265, 332] on label "Valsts *" at bounding box center [256, 326] width 36 height 11
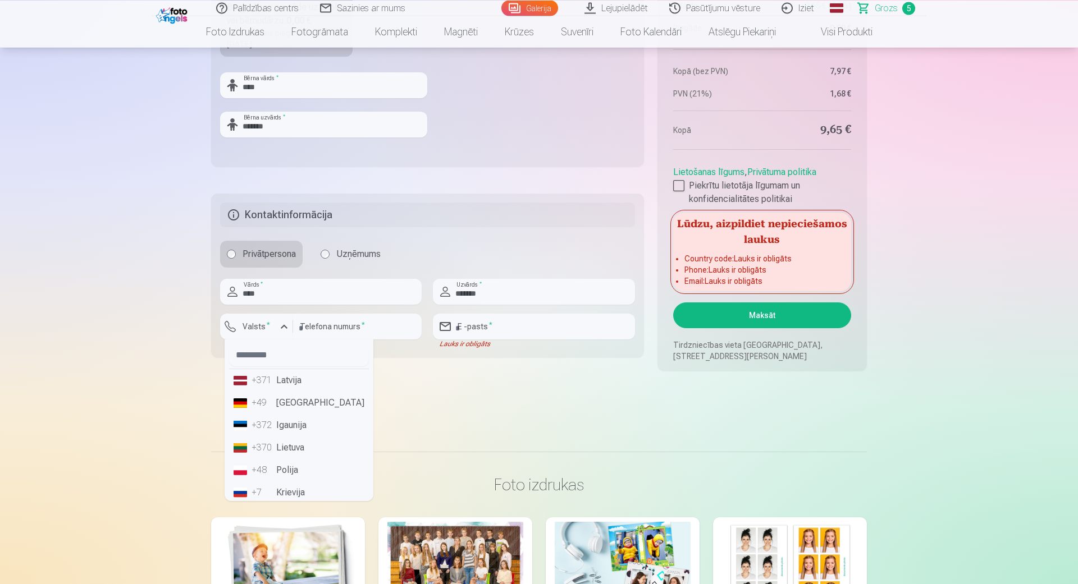
click at [276, 380] on li "+371 Latvija" at bounding box center [299, 380] width 140 height 22
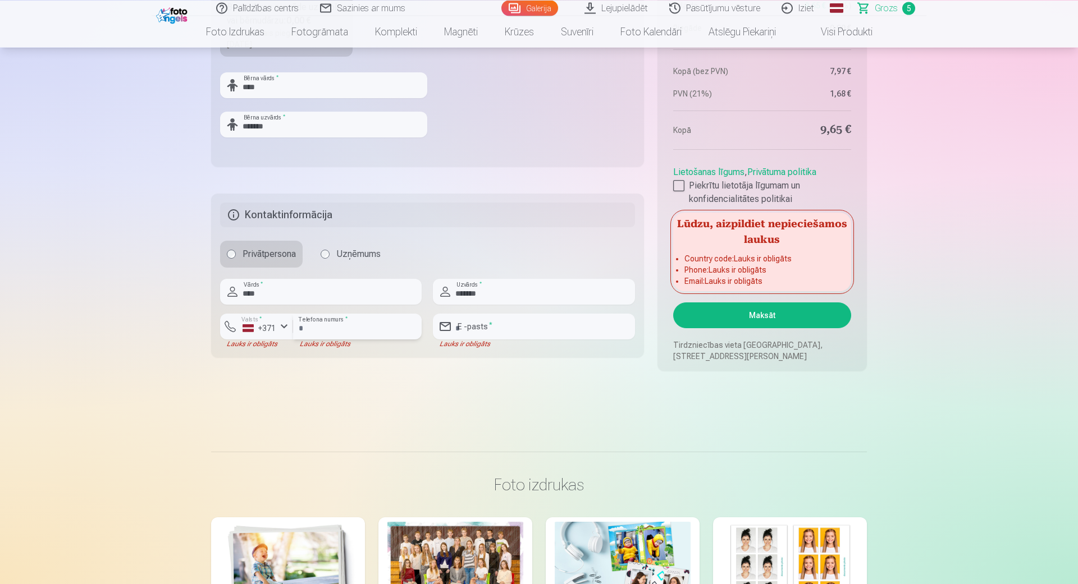
click at [319, 329] on input "number" at bounding box center [357, 327] width 129 height 26
type input "****"
click at [479, 327] on input "email" at bounding box center [534, 327] width 202 height 26
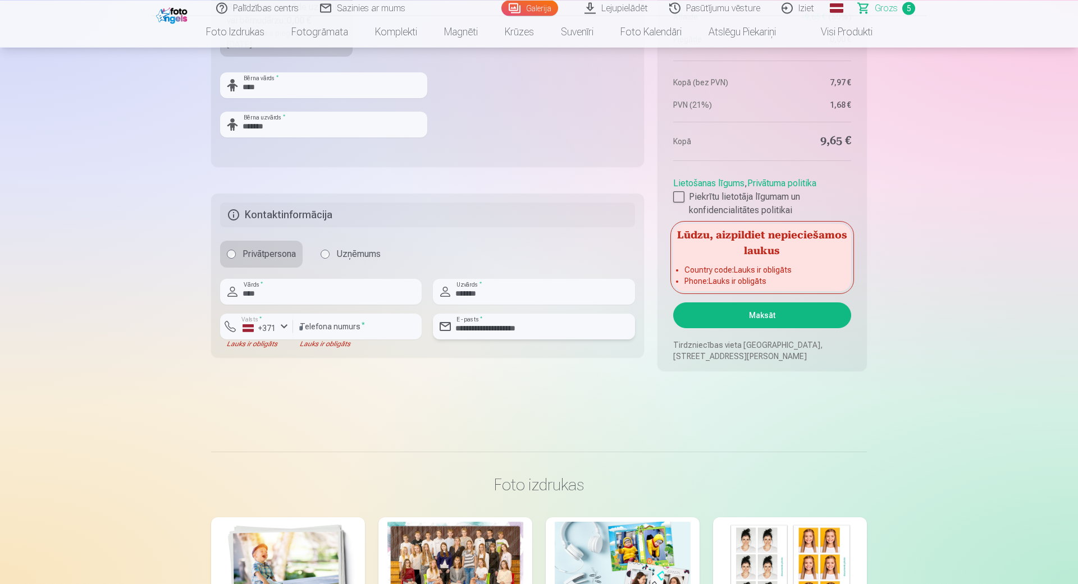
type input "**********"
click at [780, 318] on button "Maksāt" at bounding box center [762, 316] width 178 height 26
click at [317, 328] on input "number" at bounding box center [357, 327] width 129 height 26
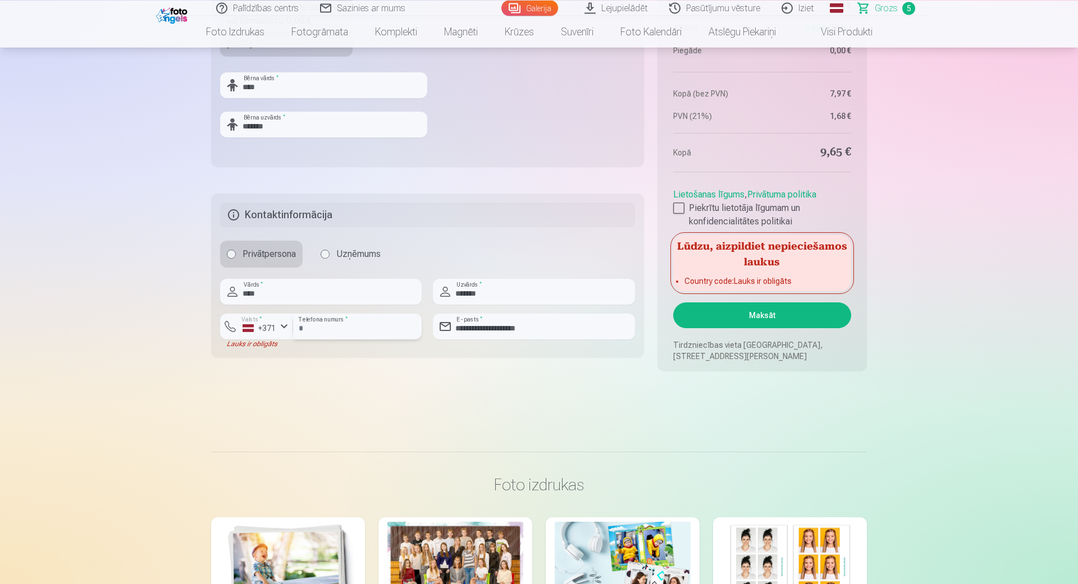
type input "********"
click at [398, 452] on hr at bounding box center [539, 452] width 656 height 1
click at [782, 319] on button "Maksāt" at bounding box center [762, 316] width 178 height 26
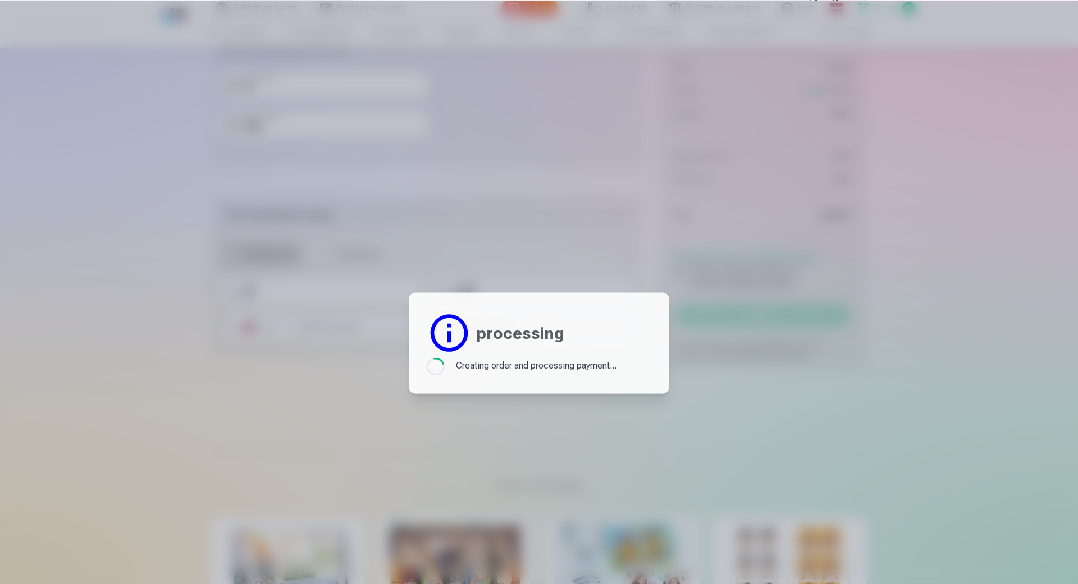
scroll to position [965, 0]
